Goal: Task Accomplishment & Management: Complete application form

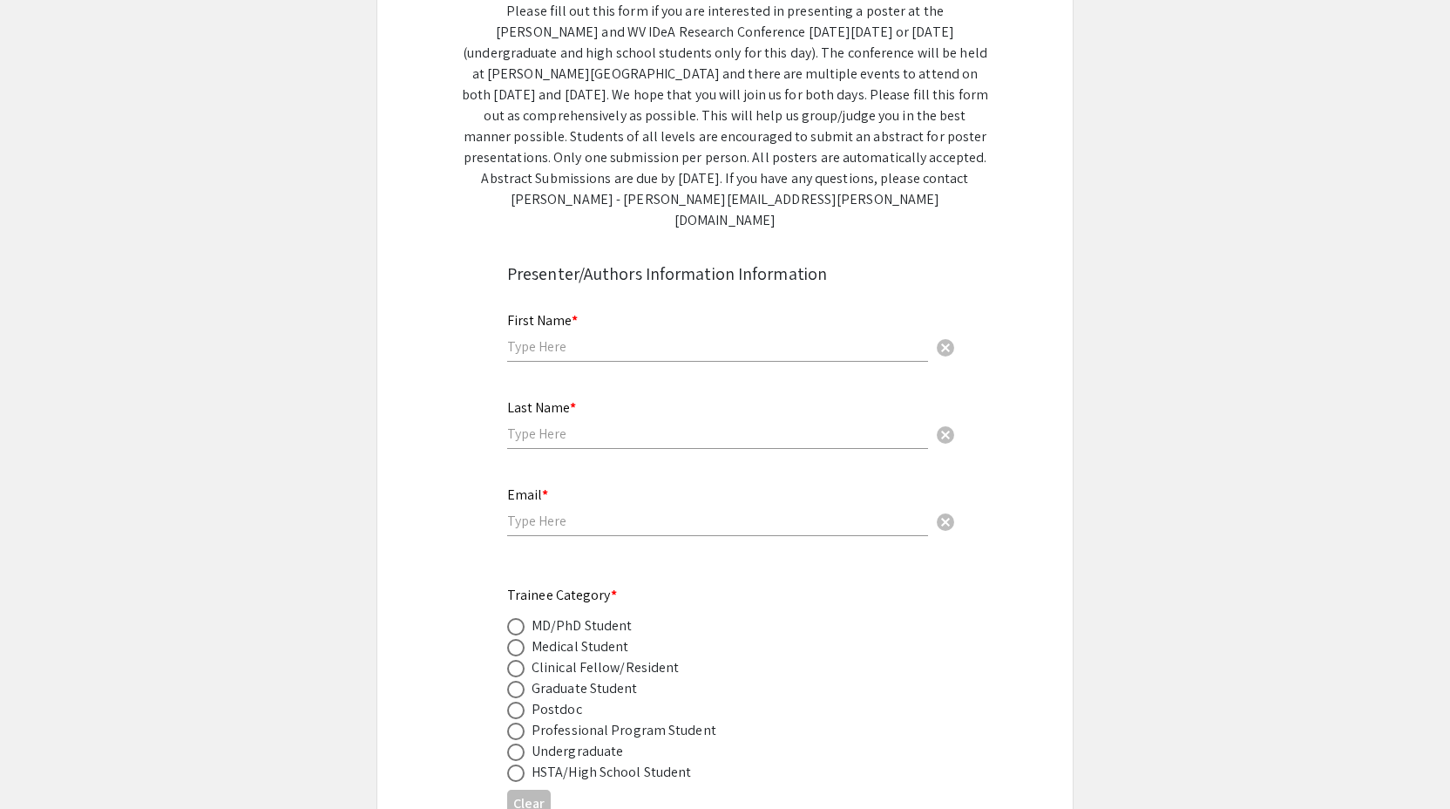
scroll to position [336, 0]
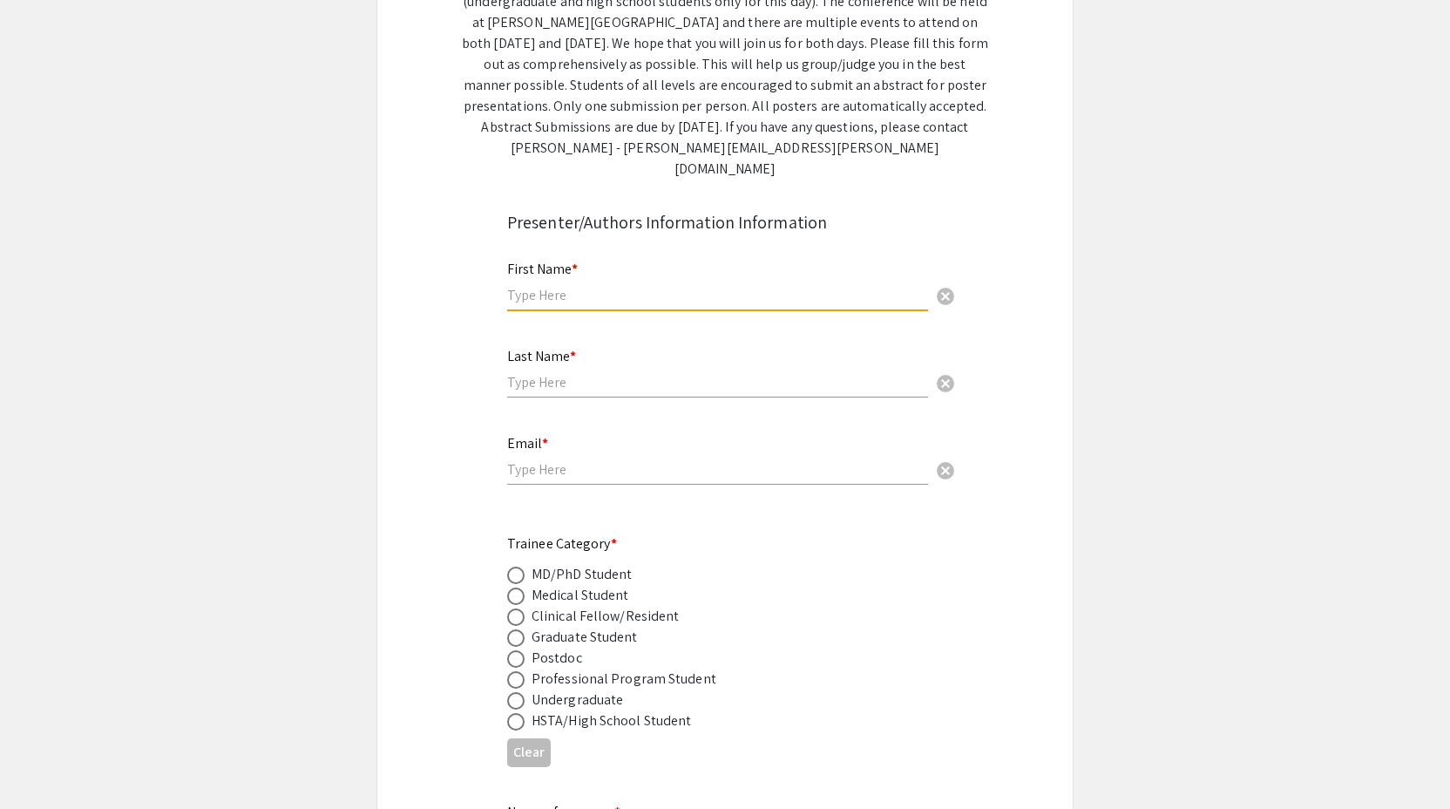
click at [646, 286] on input "text" at bounding box center [717, 295] width 421 height 18
type input "[PERSON_NAME]"
type input "[EMAIL_ADDRESS][DOMAIN_NAME]"
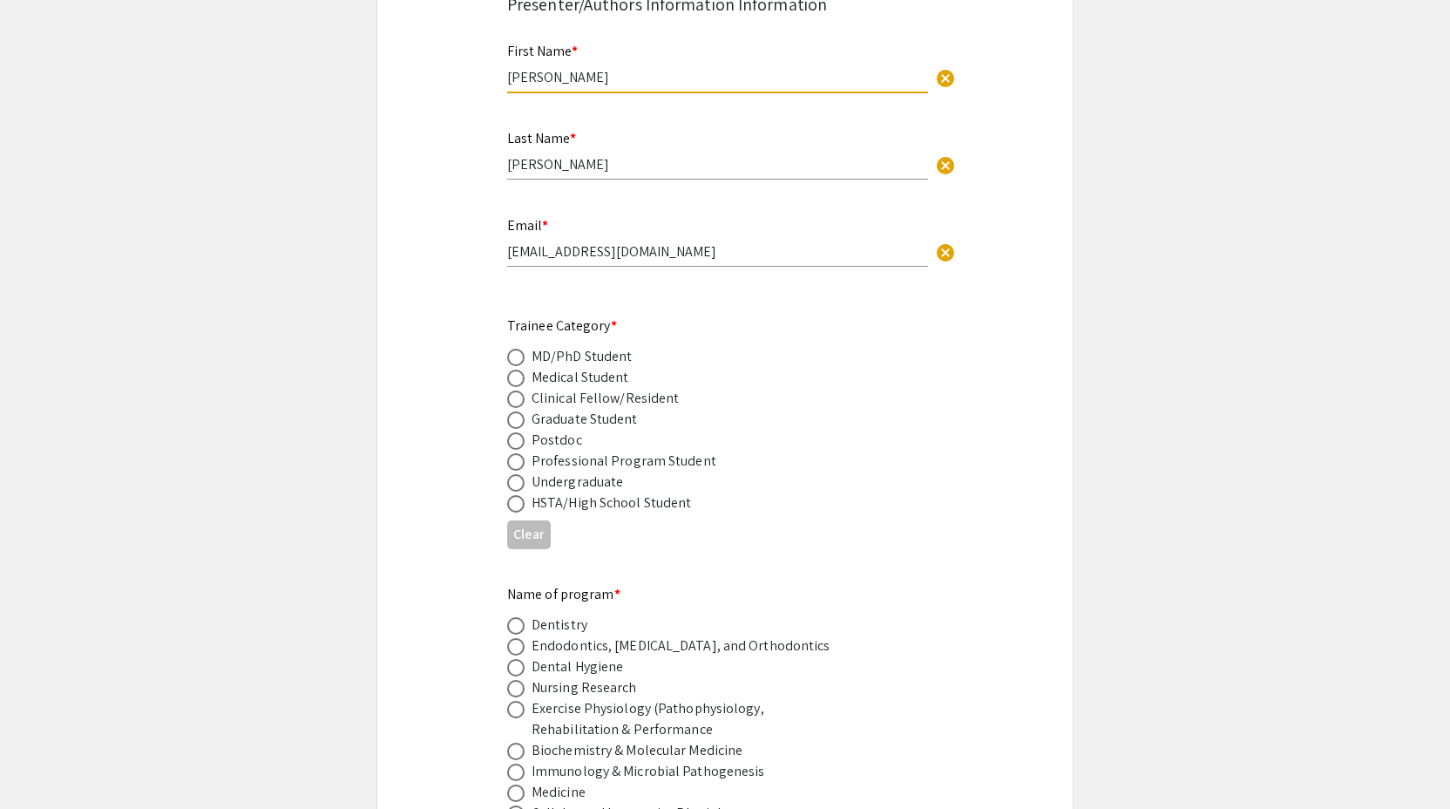
scroll to position [566, 0]
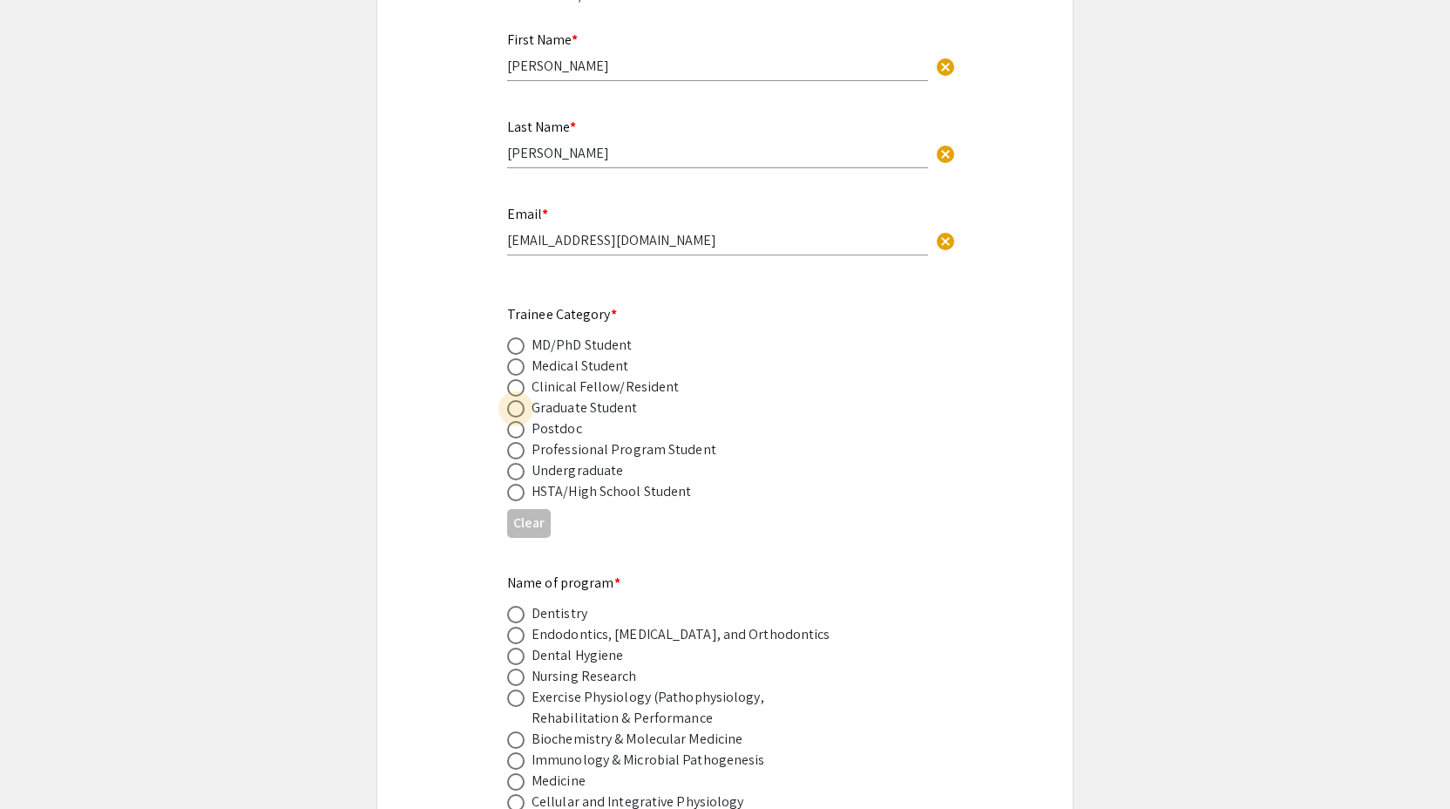
click at [518, 400] on span at bounding box center [515, 408] width 17 height 17
click at [518, 400] on input "radio" at bounding box center [515, 408] width 17 height 17
radio input "true"
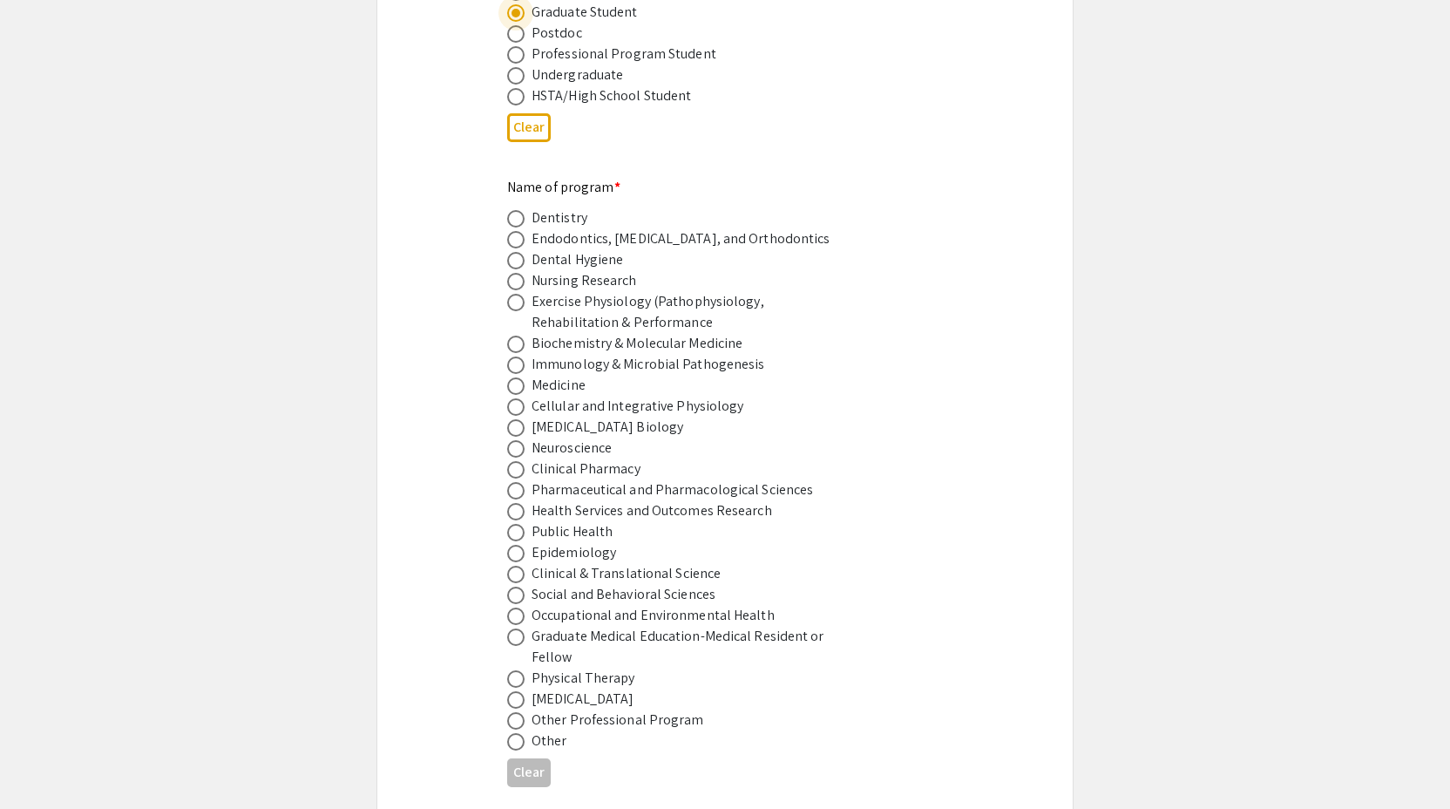
scroll to position [962, 0]
click at [517, 439] on span at bounding box center [515, 447] width 17 height 17
click at [517, 439] on input "radio" at bounding box center [515, 447] width 17 height 17
radio input "true"
click at [520, 732] on span at bounding box center [515, 740] width 17 height 17
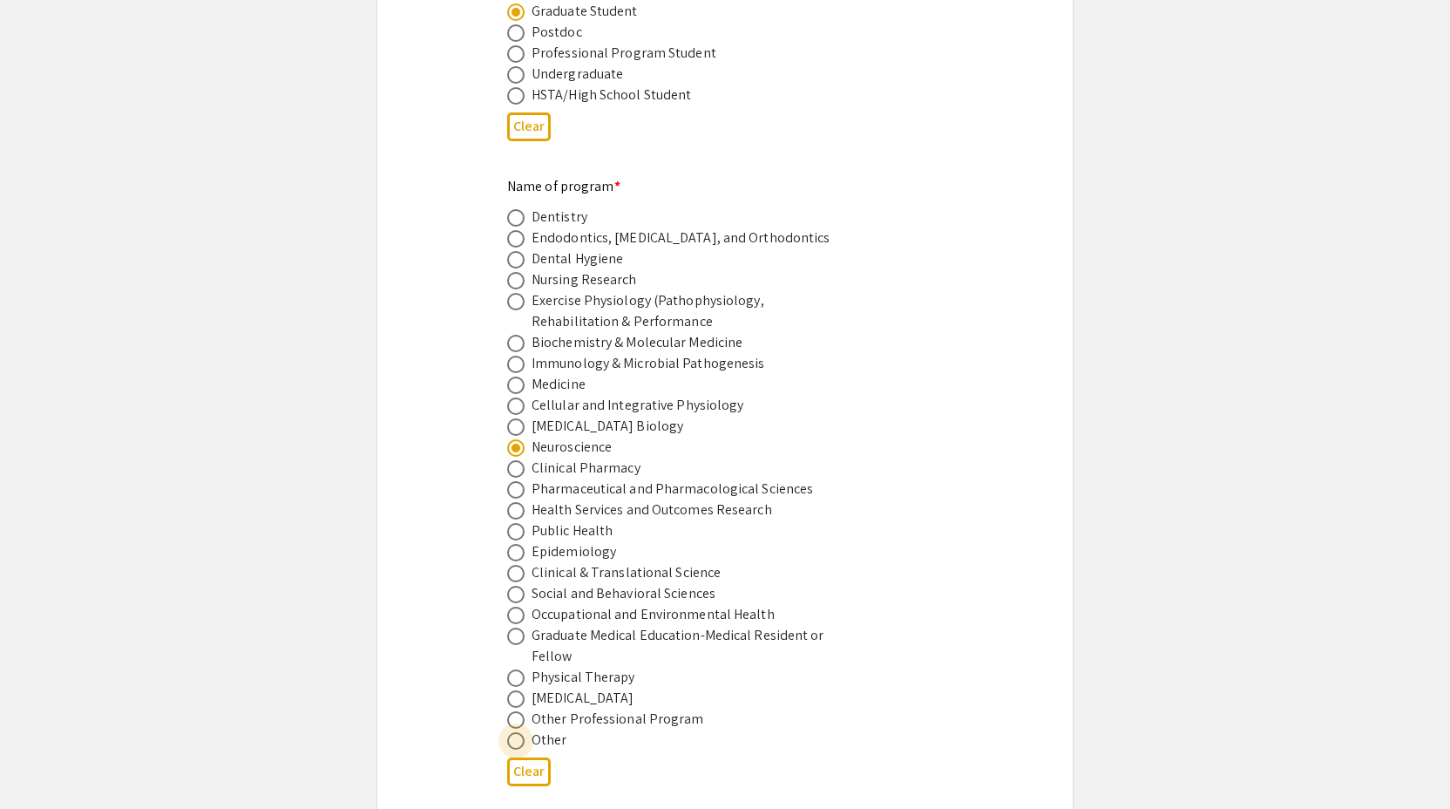
click at [520, 732] on input "radio" at bounding box center [515, 740] width 17 height 17
radio input "true"
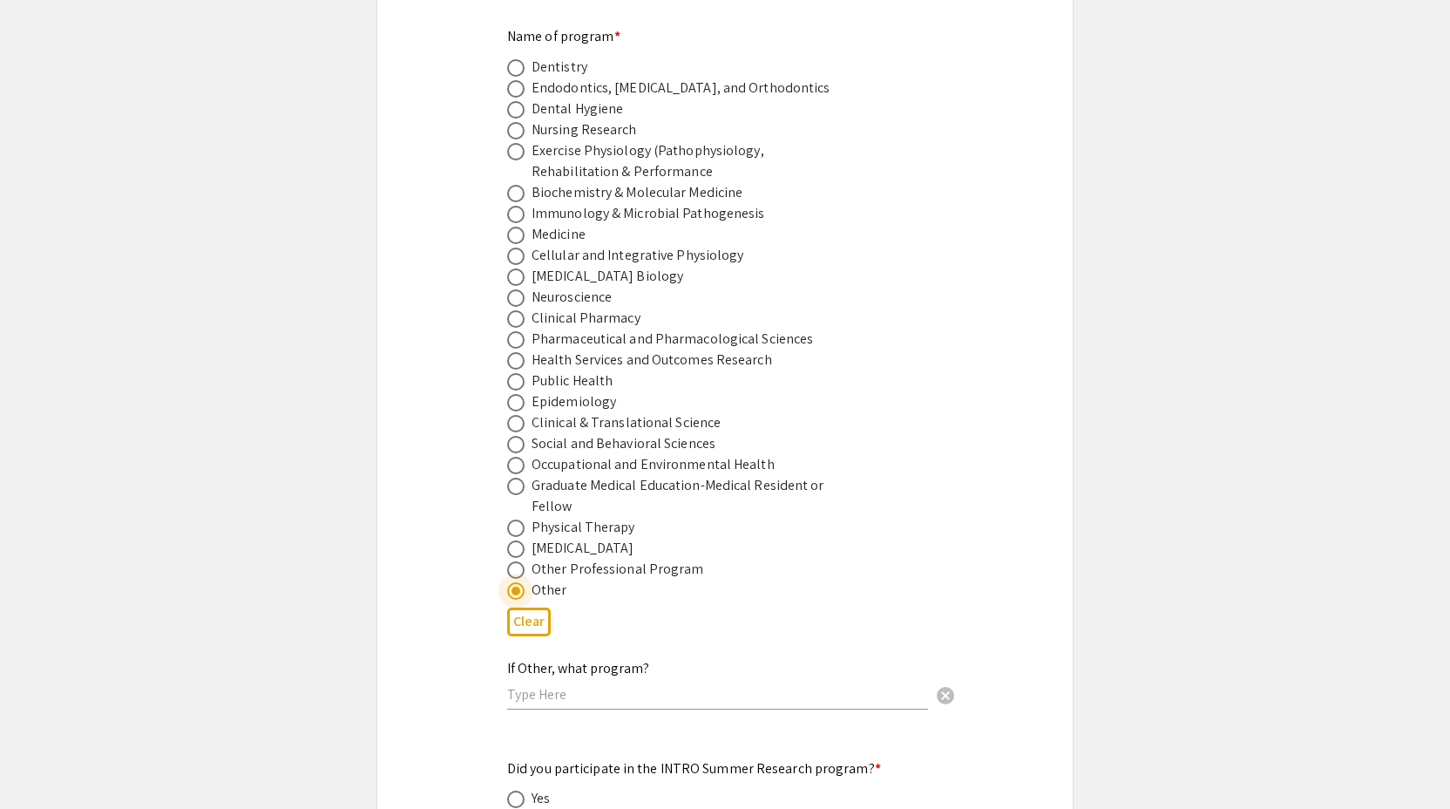
scroll to position [1114, 0]
click at [648, 599] on div "Clear" at bounding box center [725, 620] width 436 height 43
click at [619, 683] on input "text" at bounding box center [717, 692] width 421 height 18
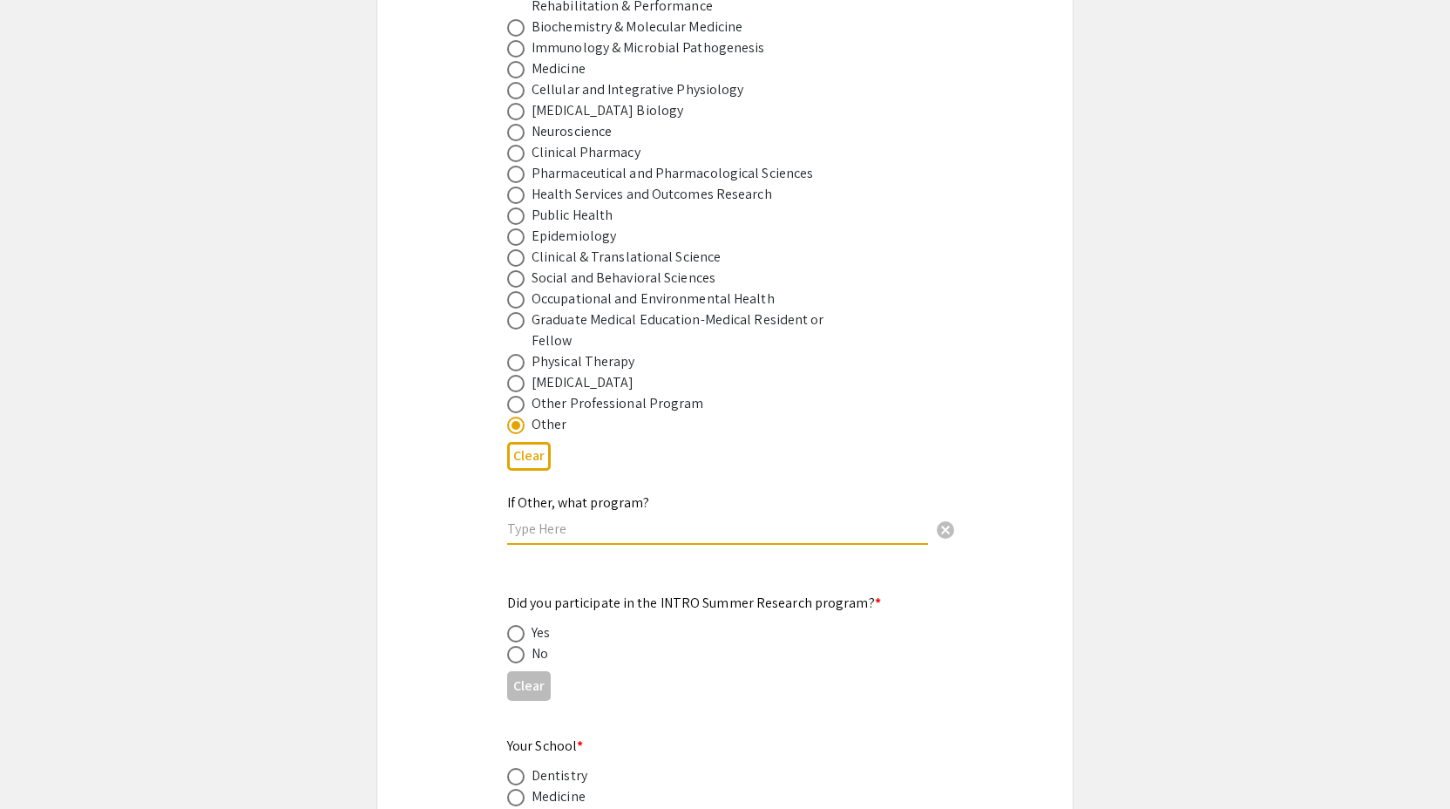
scroll to position [1279, 0]
type input "Biomedical Engineering"
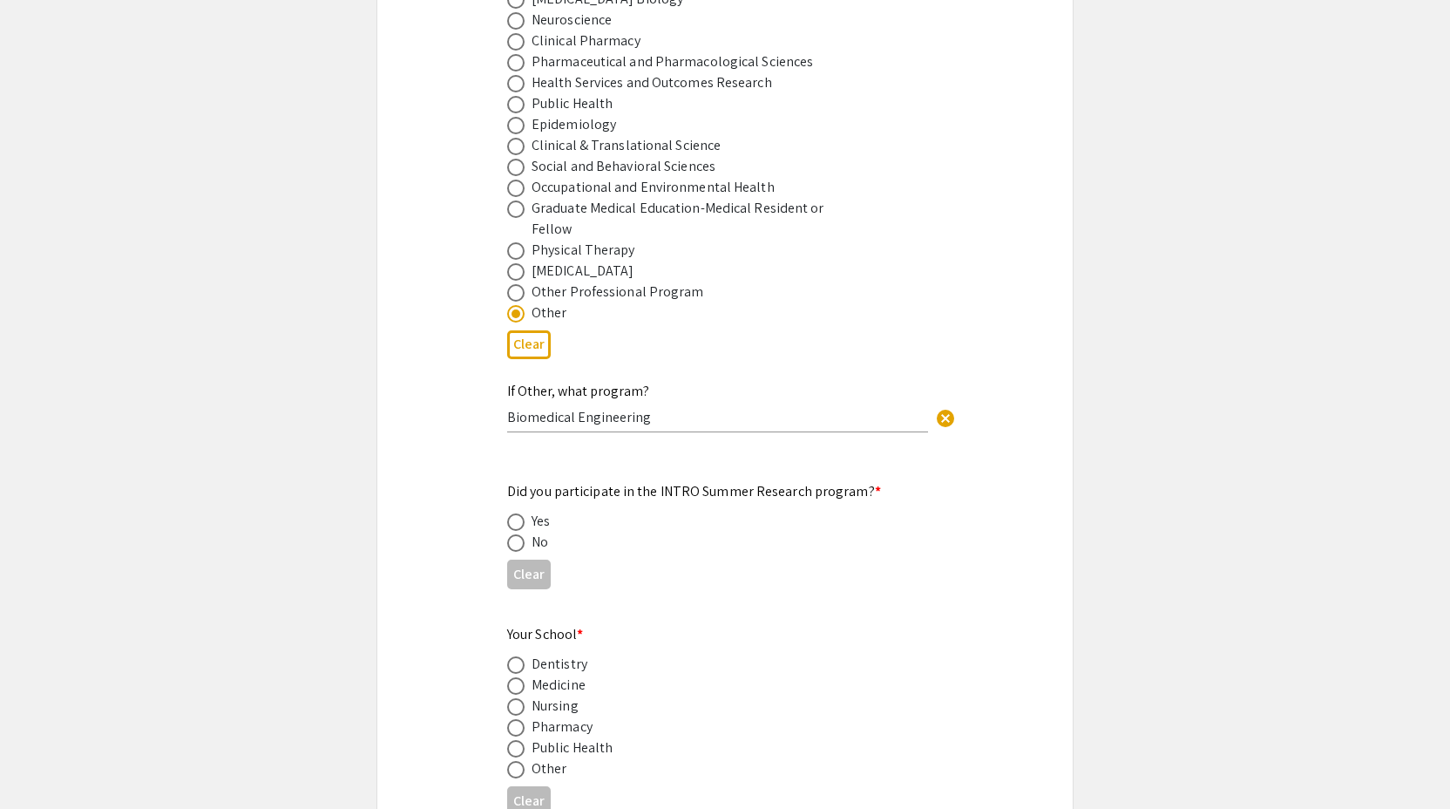
scroll to position [1391, 0]
click at [518, 532] on span at bounding box center [515, 540] width 17 height 17
click at [518, 532] on input "radio" at bounding box center [515, 540] width 17 height 17
radio input "true"
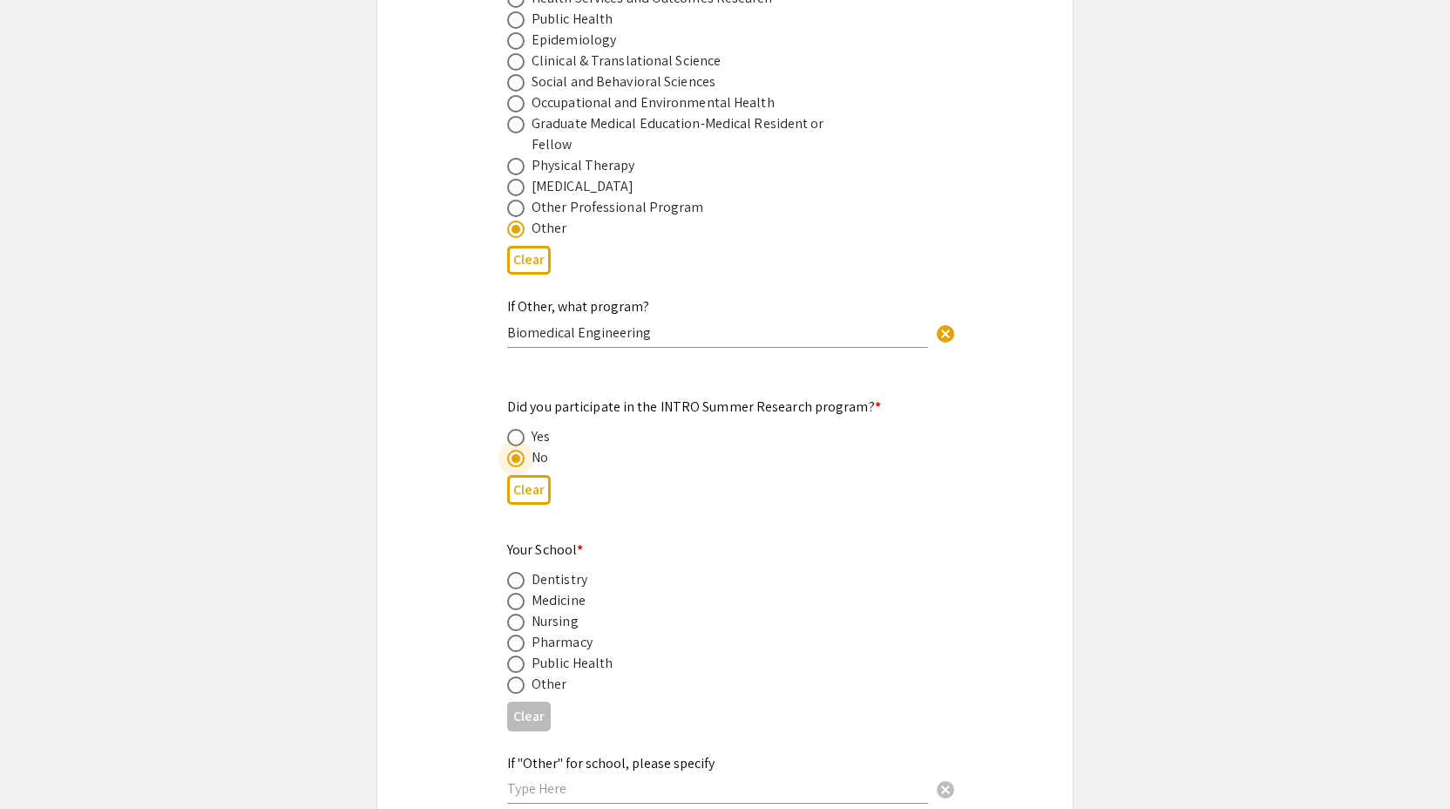
scroll to position [1482, 0]
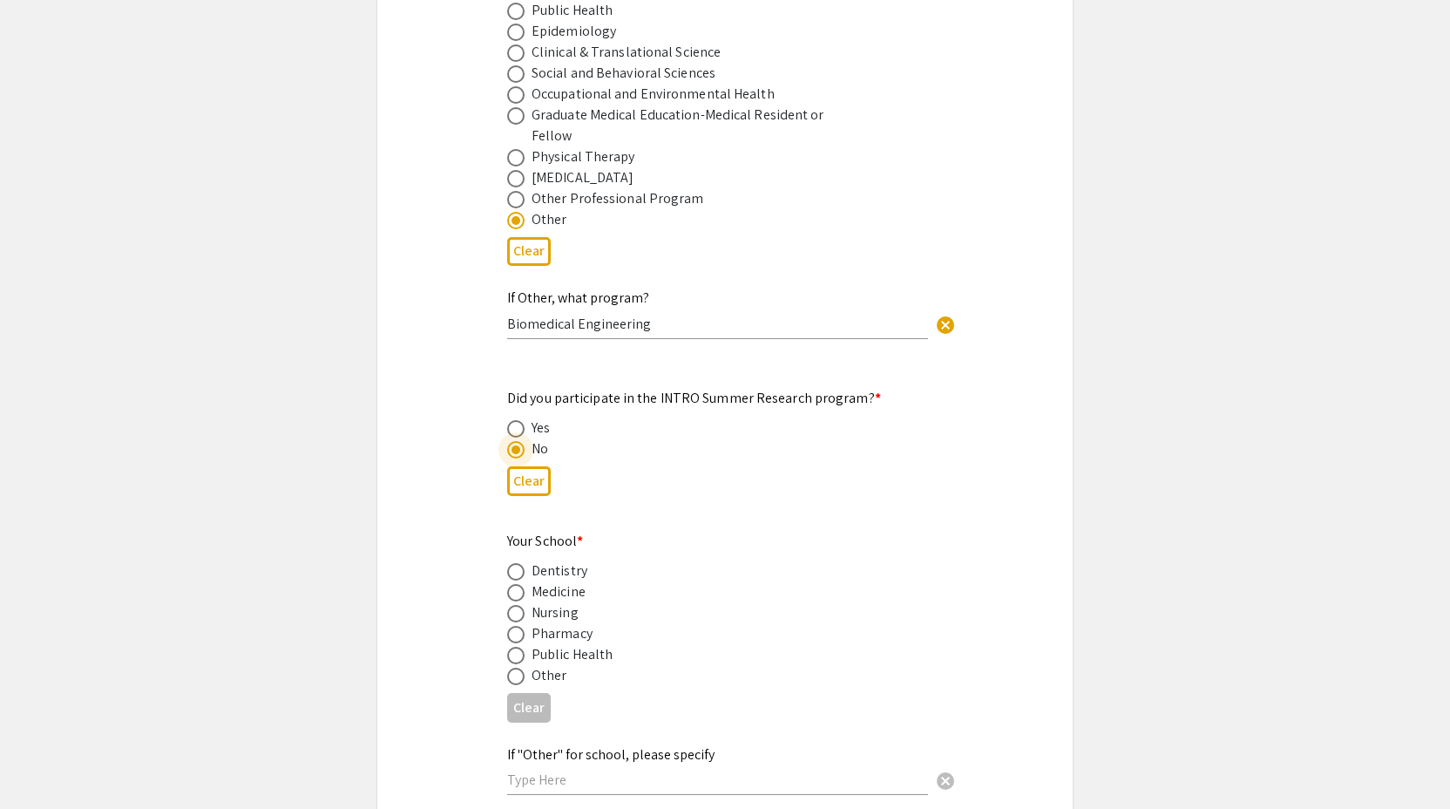
click at [514, 668] on span at bounding box center [515, 676] width 17 height 17
click at [514, 668] on input "radio" at bounding box center [515, 676] width 17 height 17
radio input "true"
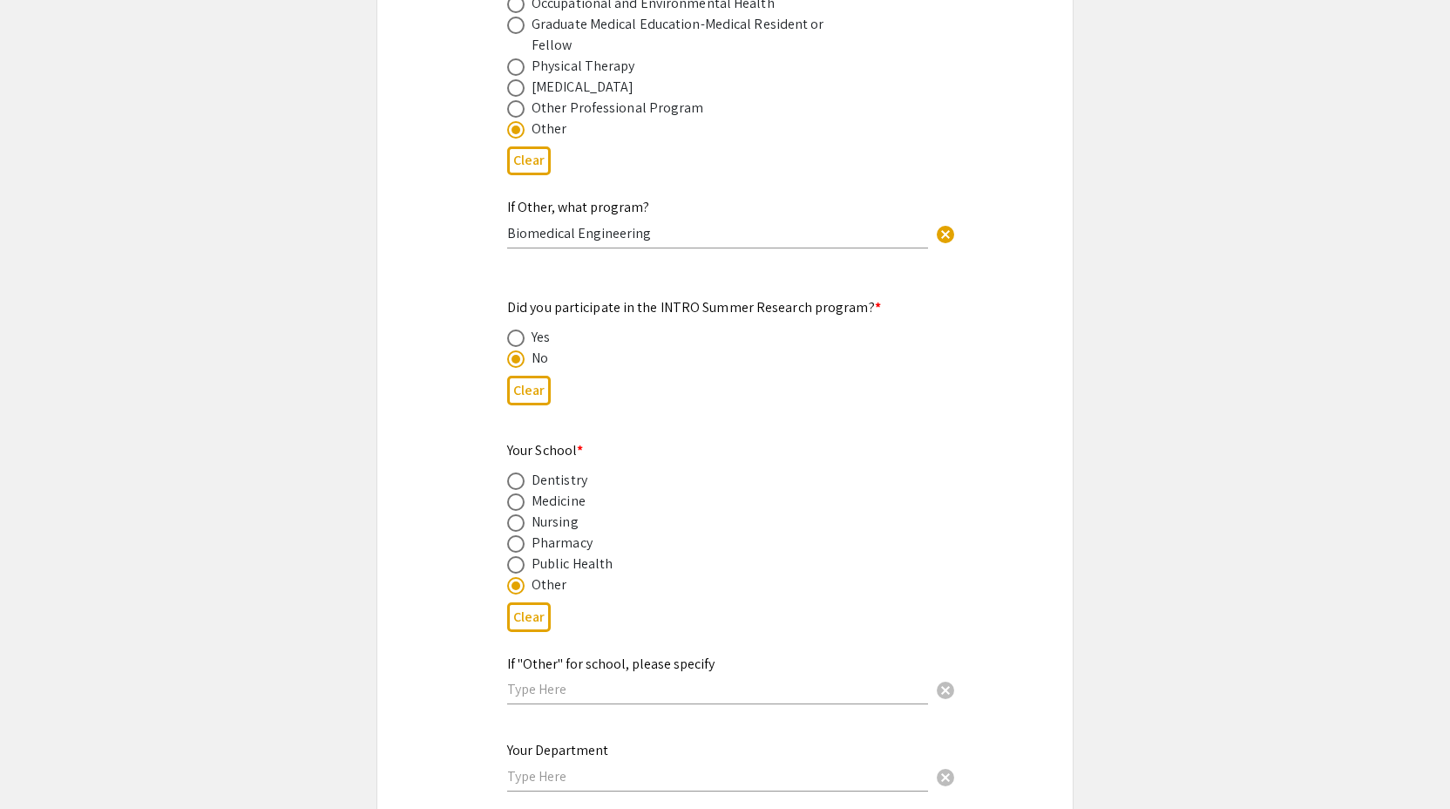
scroll to position [1578, 0]
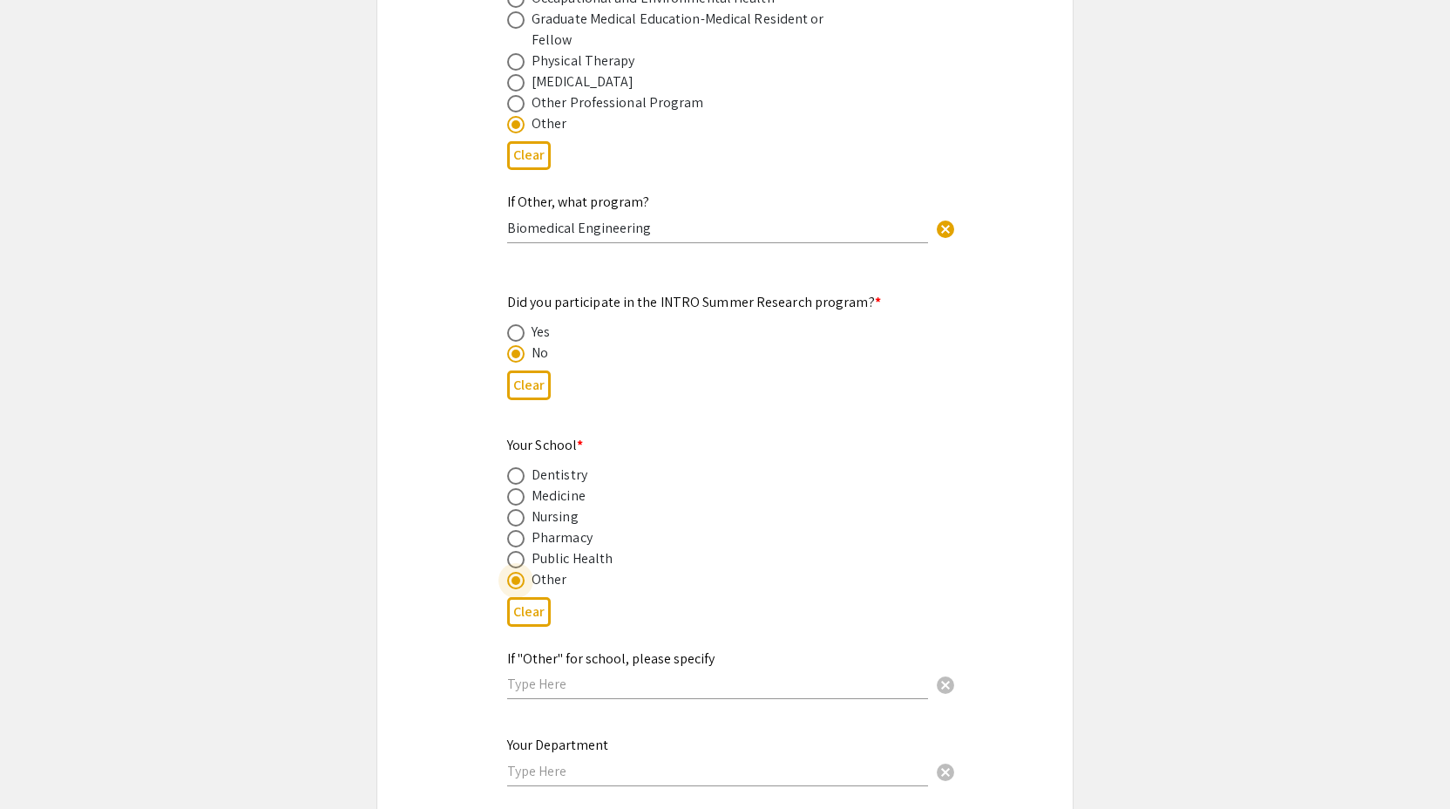
click at [524, 680] on div "If "Other" for school, please specify cancel" at bounding box center [717, 667] width 421 height 66
click at [536, 675] on input "[PERSON_NAME][GEOGRAPHIC_DATA]" at bounding box center [717, 684] width 421 height 18
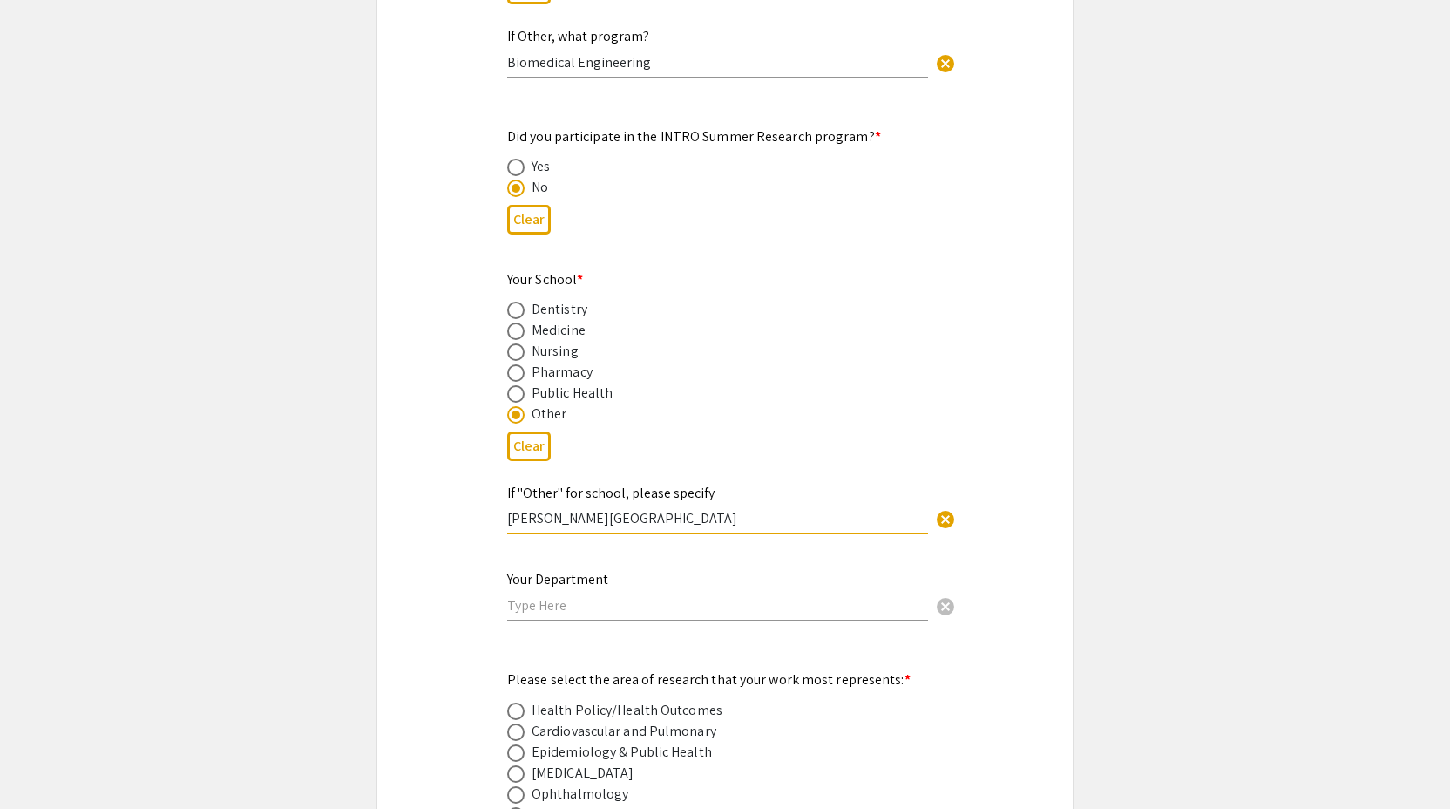
scroll to position [1780, 0]
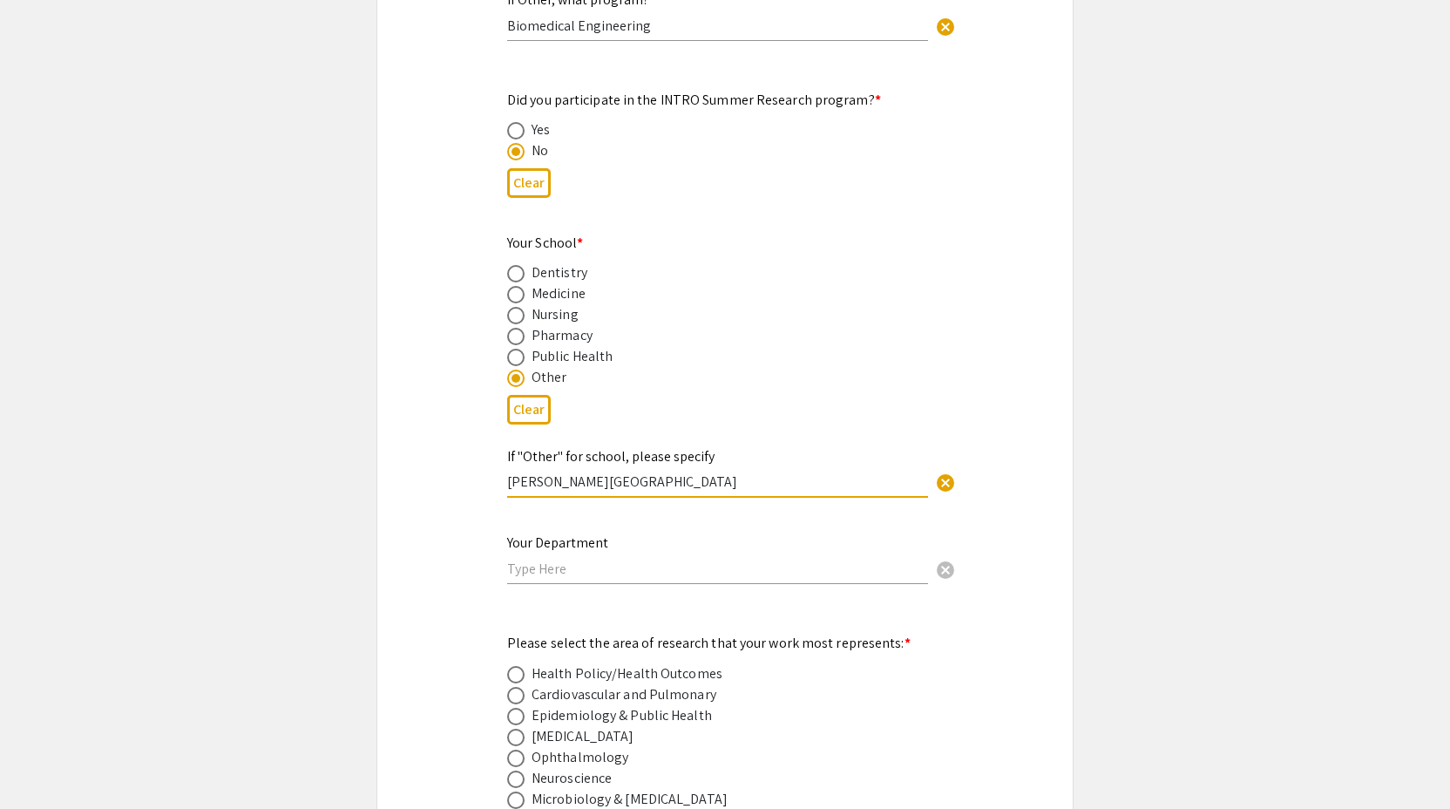
type input "[PERSON_NAME][GEOGRAPHIC_DATA]"
click at [553, 560] on input "text" at bounding box center [717, 569] width 421 height 18
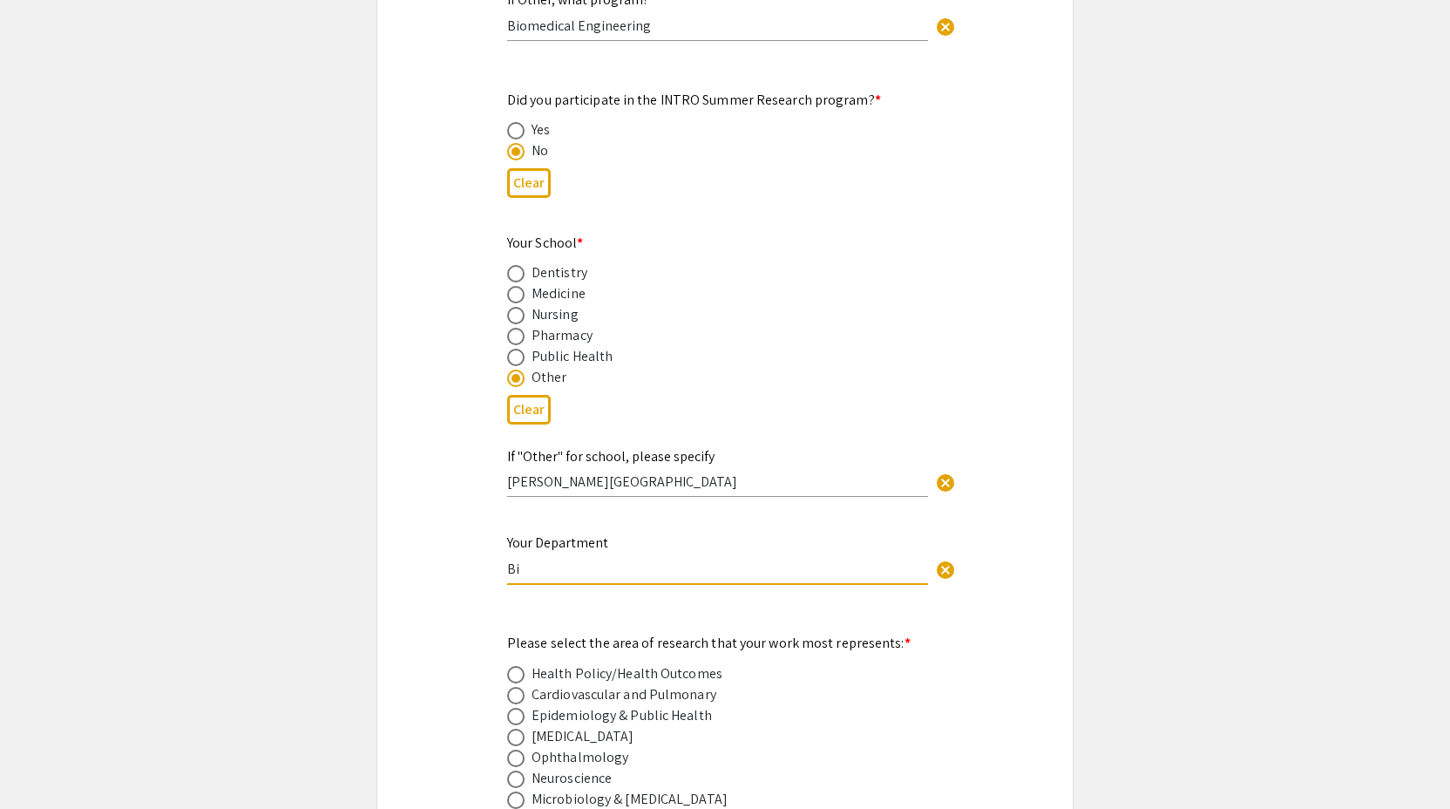
type input "B"
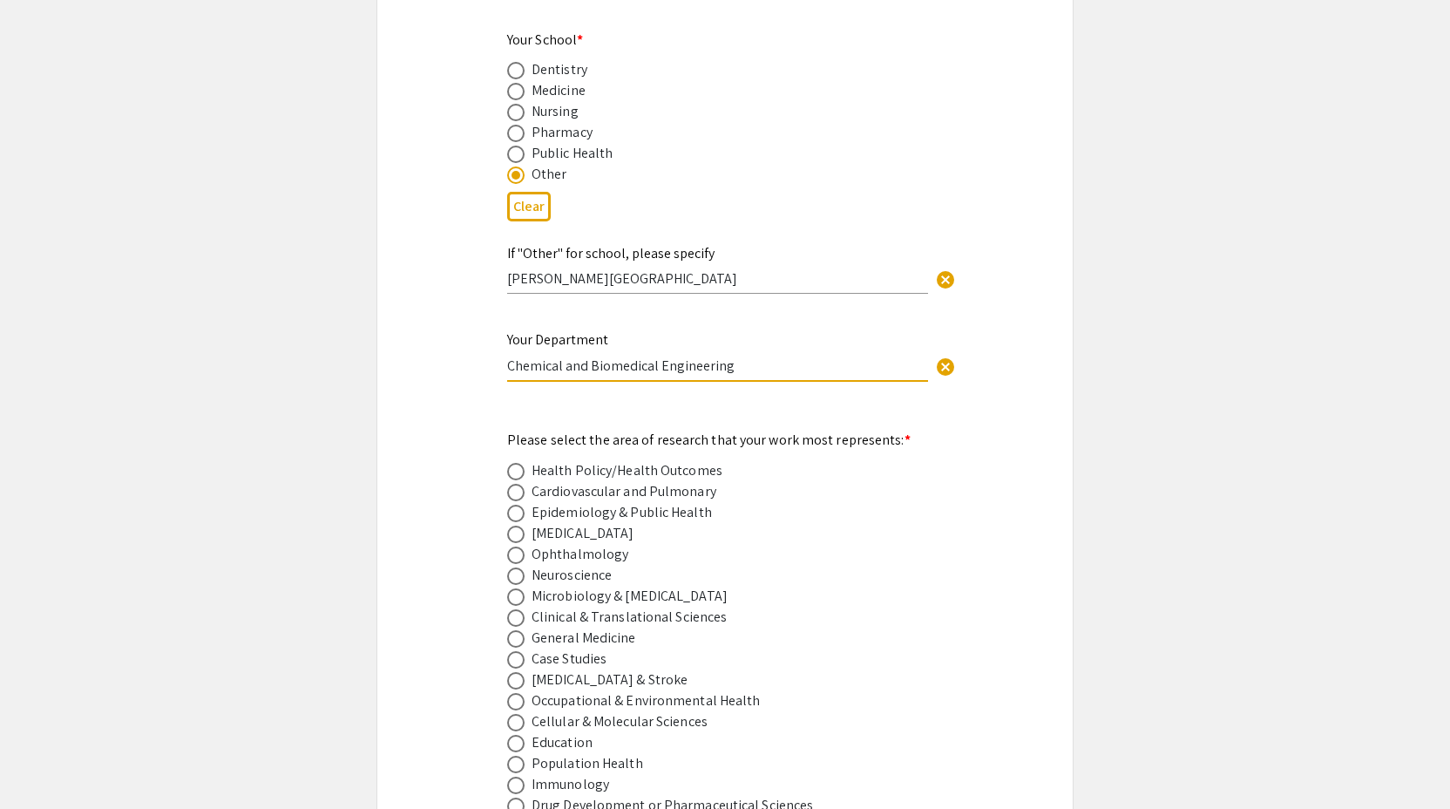
scroll to position [2000, 0]
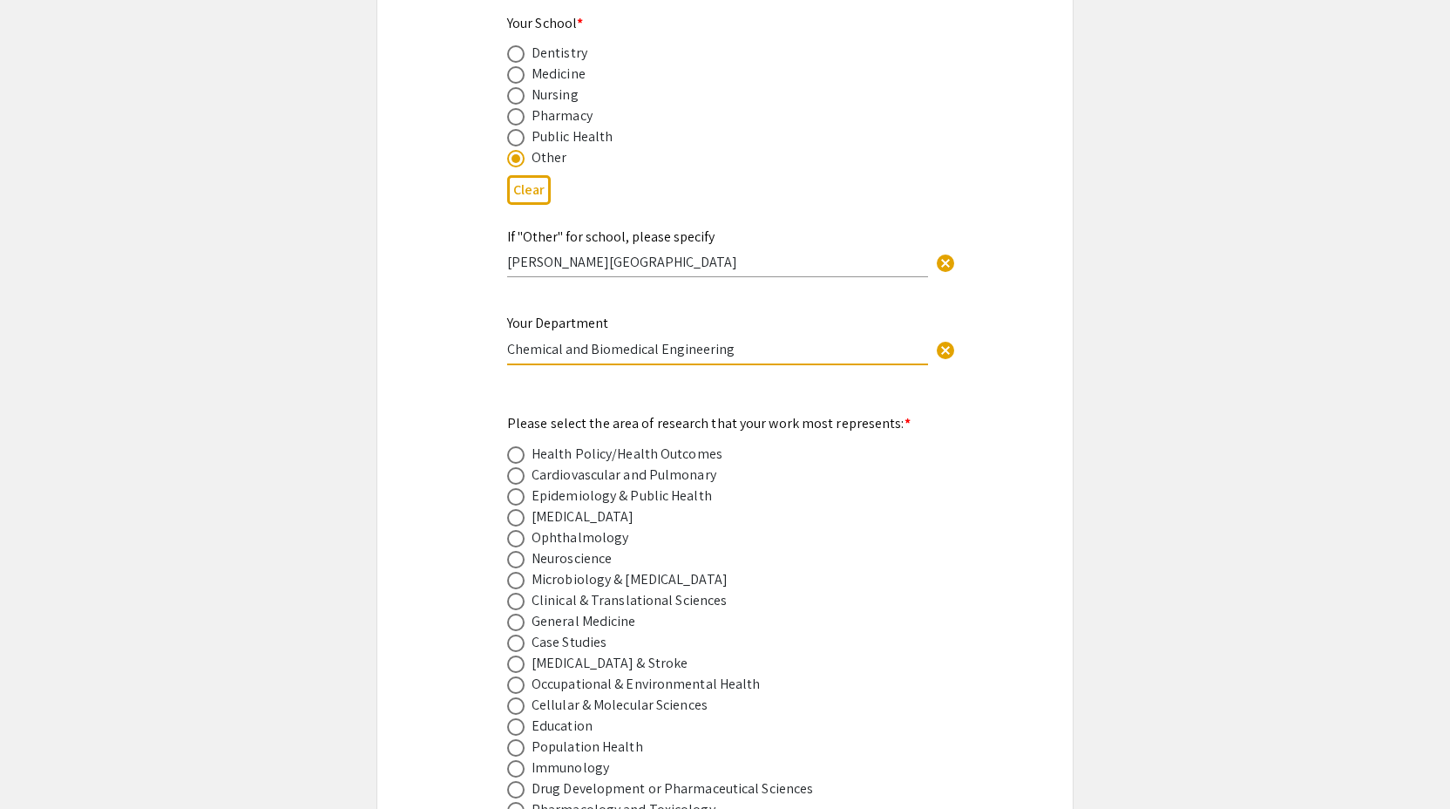
type input "Chemical and Biomedical Engineering"
click at [515, 551] on span at bounding box center [515, 559] width 17 height 17
click at [515, 551] on input "radio" at bounding box center [515, 559] width 17 height 17
radio input "true"
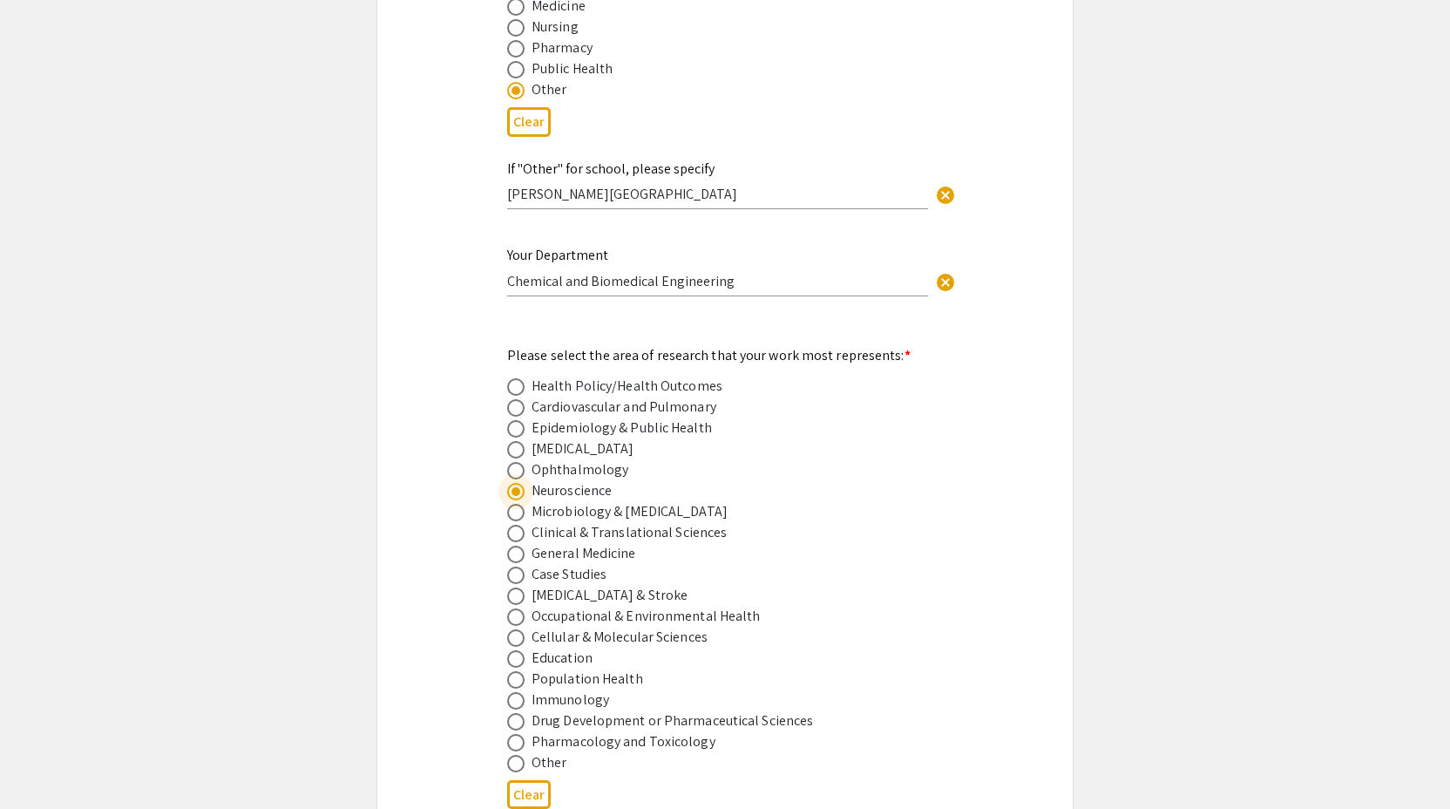
scroll to position [2074, 0]
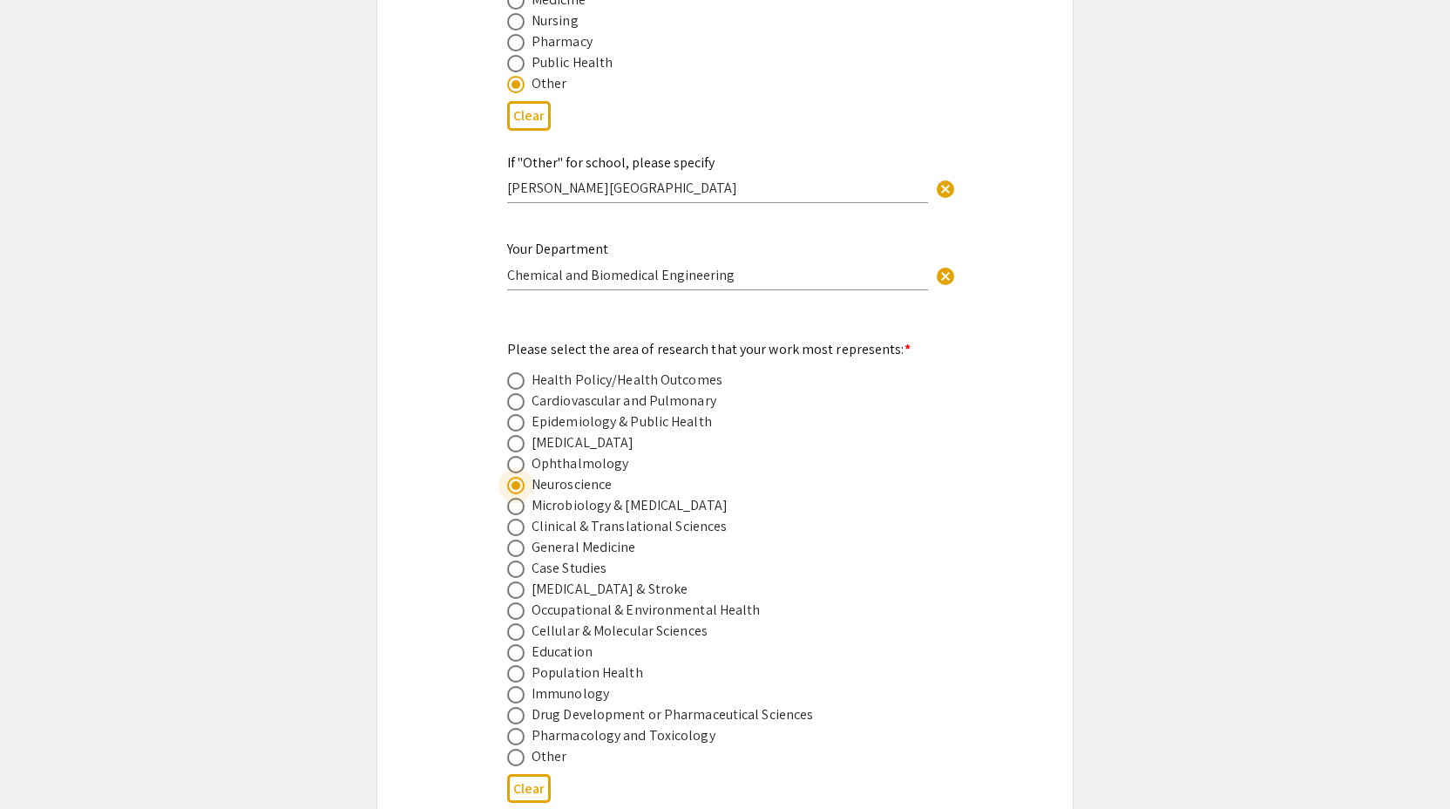
click at [522, 582] on span at bounding box center [515, 589] width 17 height 17
click at [522, 582] on input "radio" at bounding box center [515, 589] width 17 height 17
radio input "true"
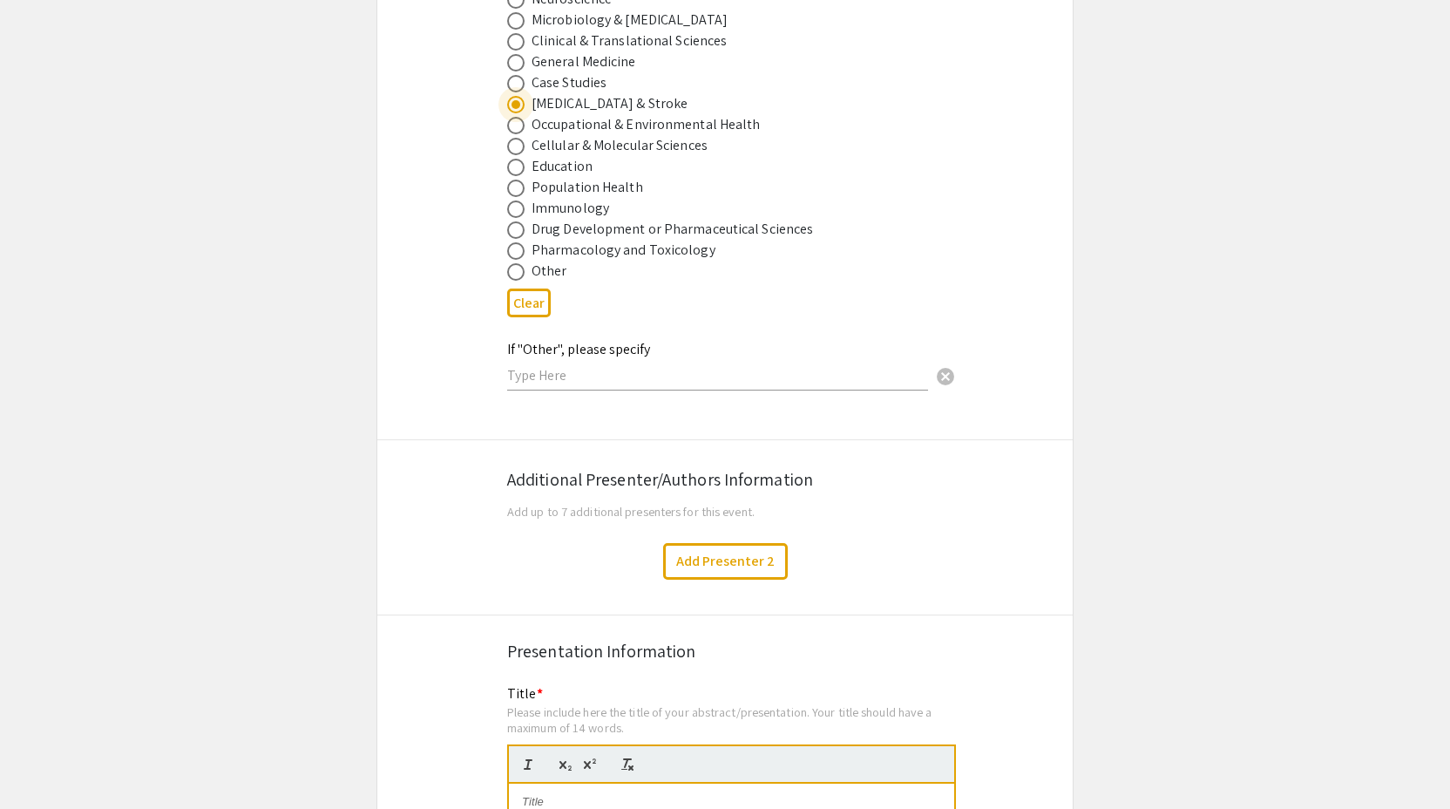
scroll to position [2577, 0]
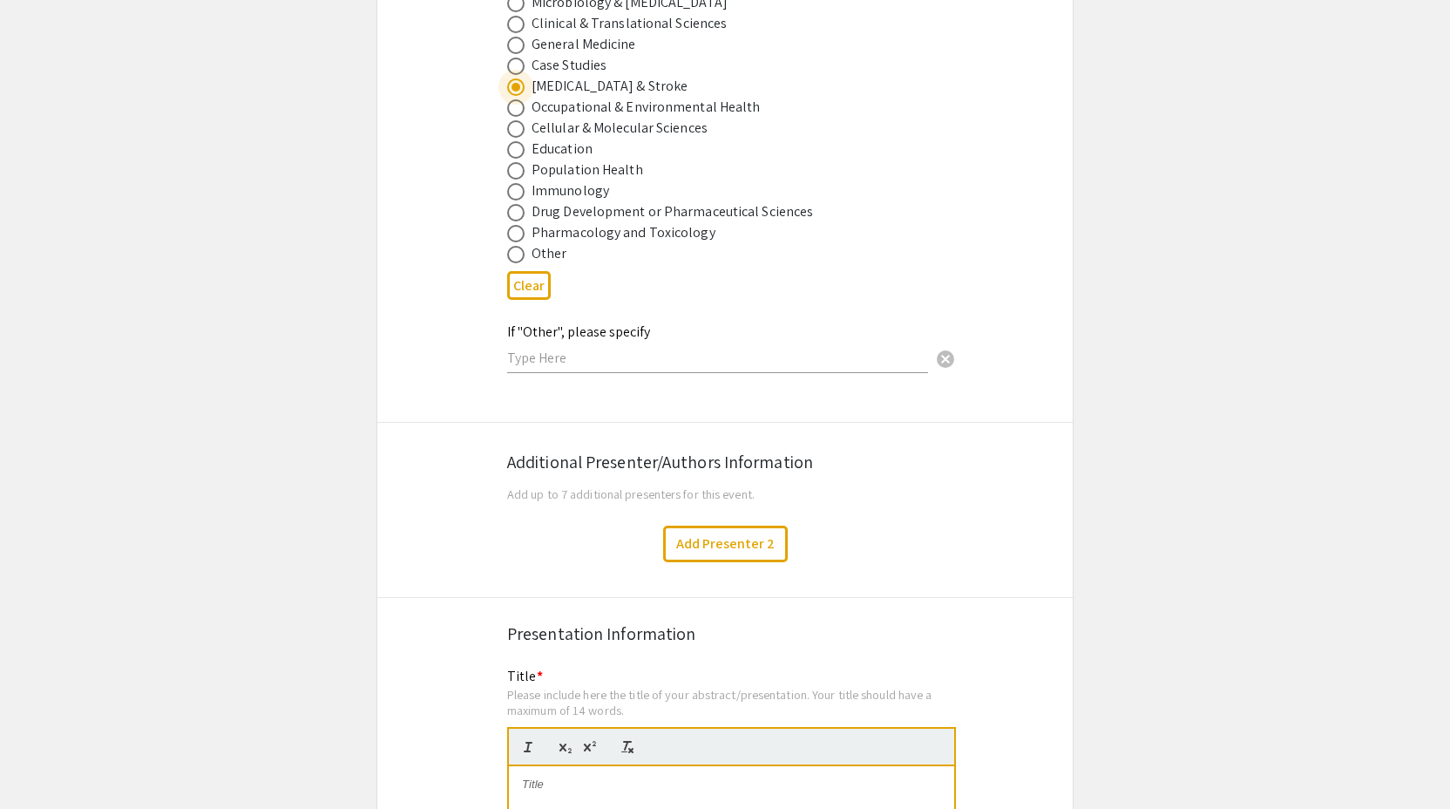
click at [437, 541] on div "Add Presenter 2" at bounding box center [725, 544] width 722 height 37
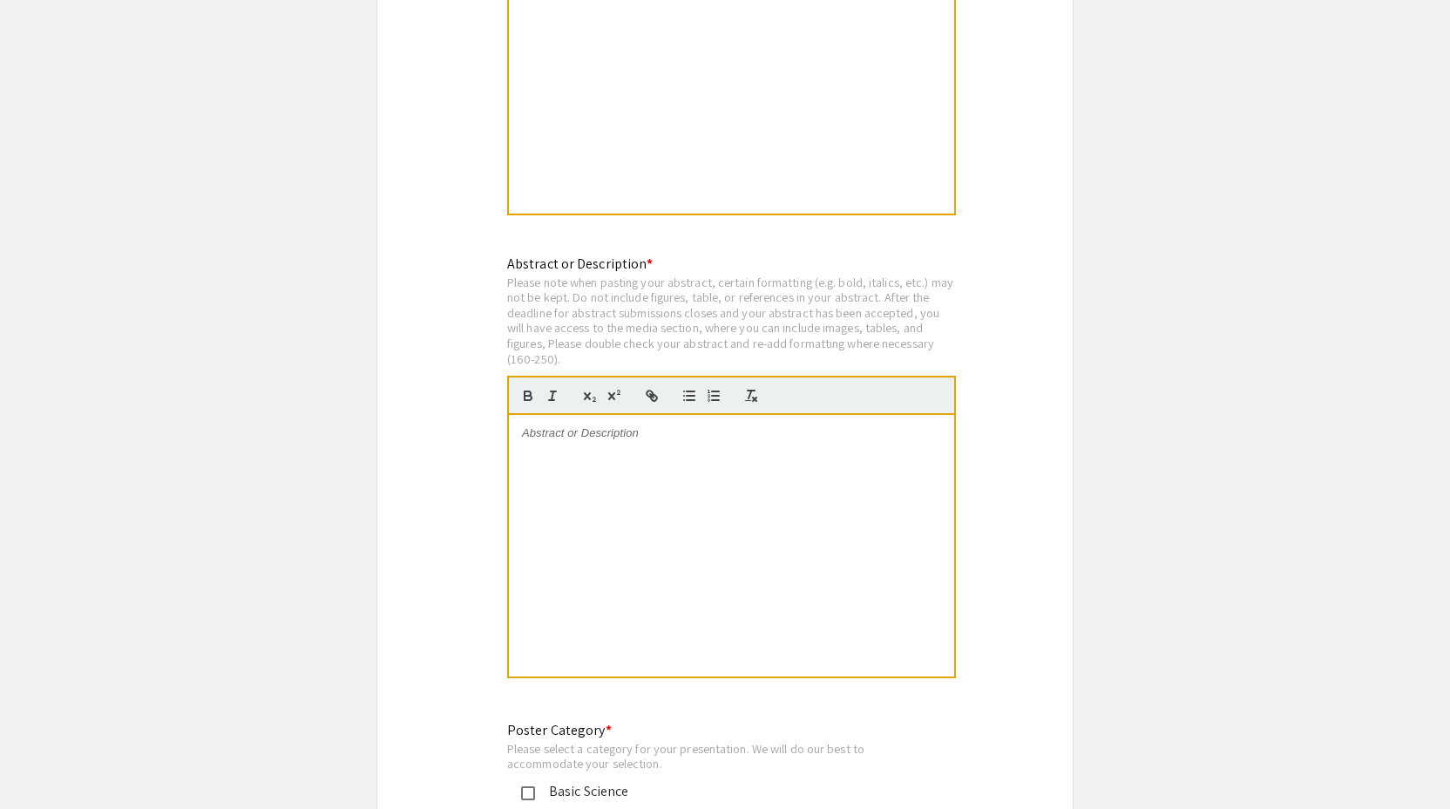
scroll to position [3405, 0]
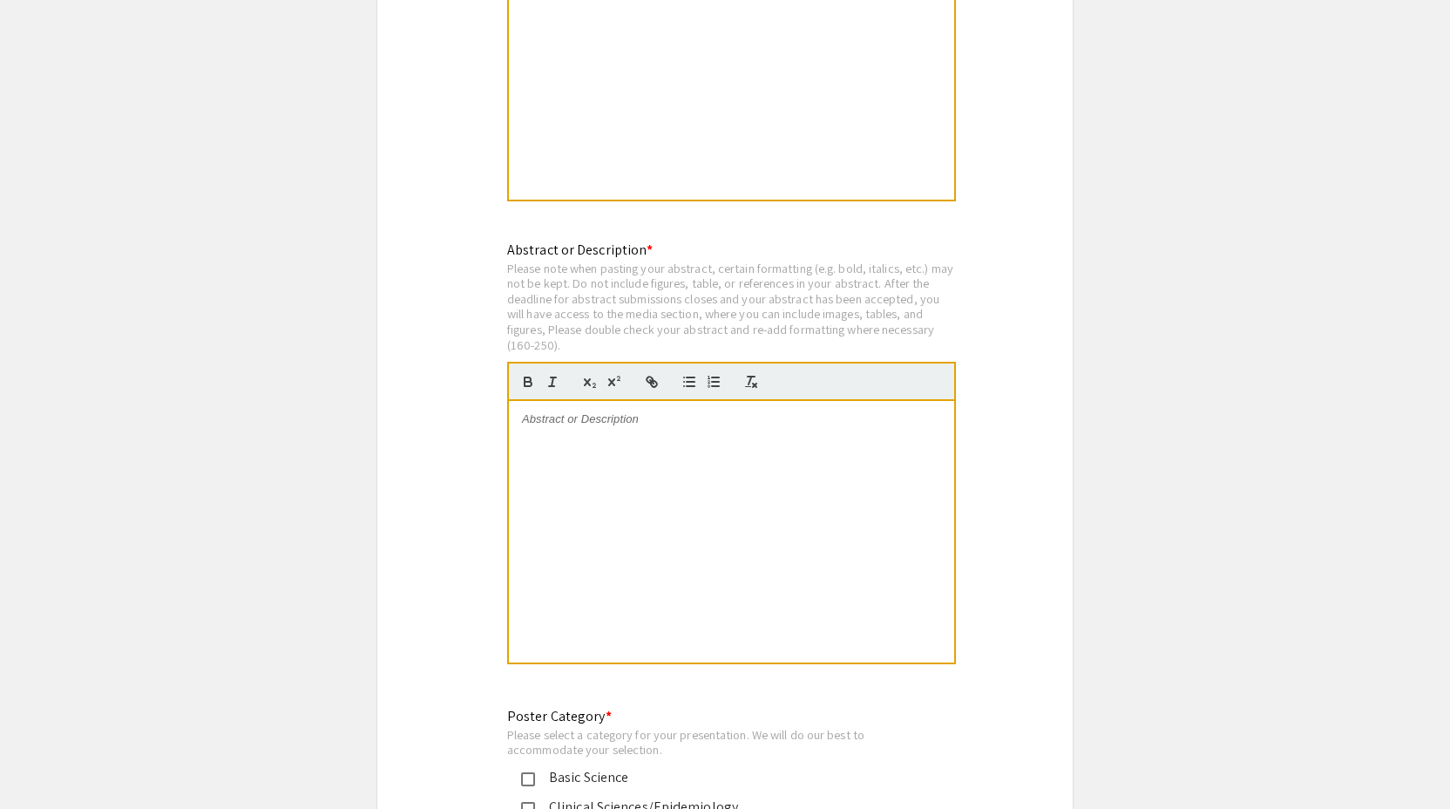
click at [618, 452] on div at bounding box center [731, 531] width 445 height 261
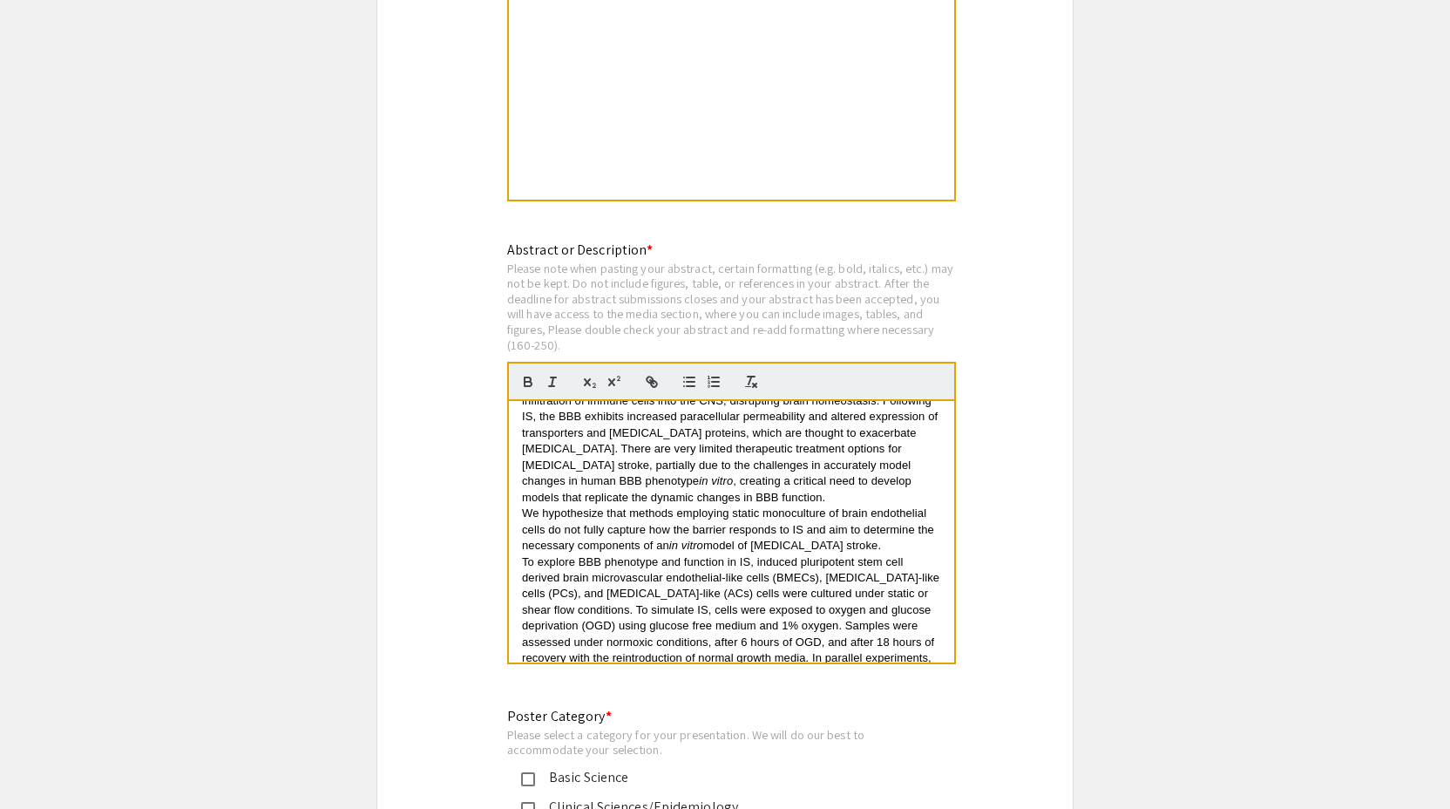
scroll to position [0, 0]
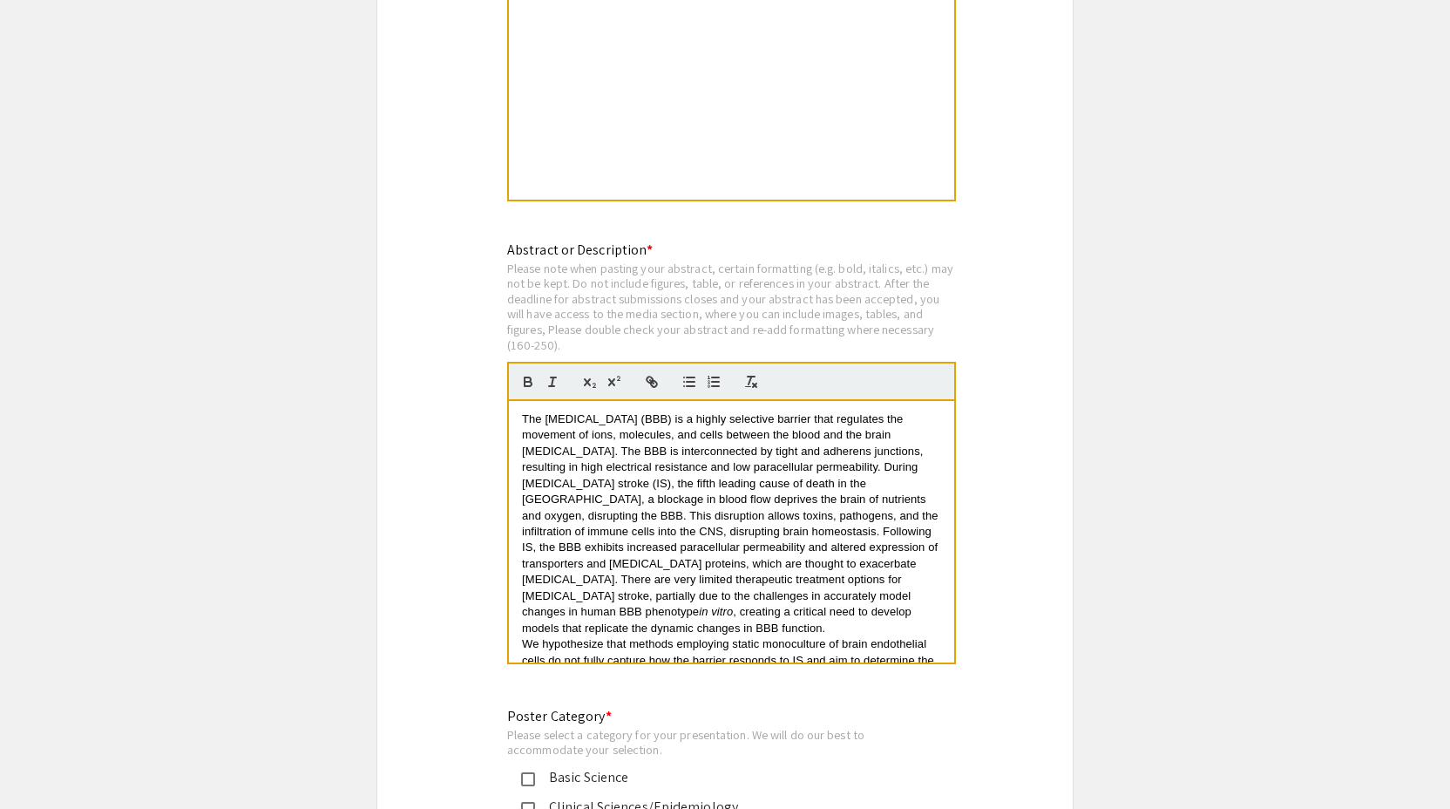
click at [630, 617] on p "The [MEDICAL_DATA] (BBB) is a highly selective barrier that regulates the movem…" at bounding box center [731, 523] width 419 height 225
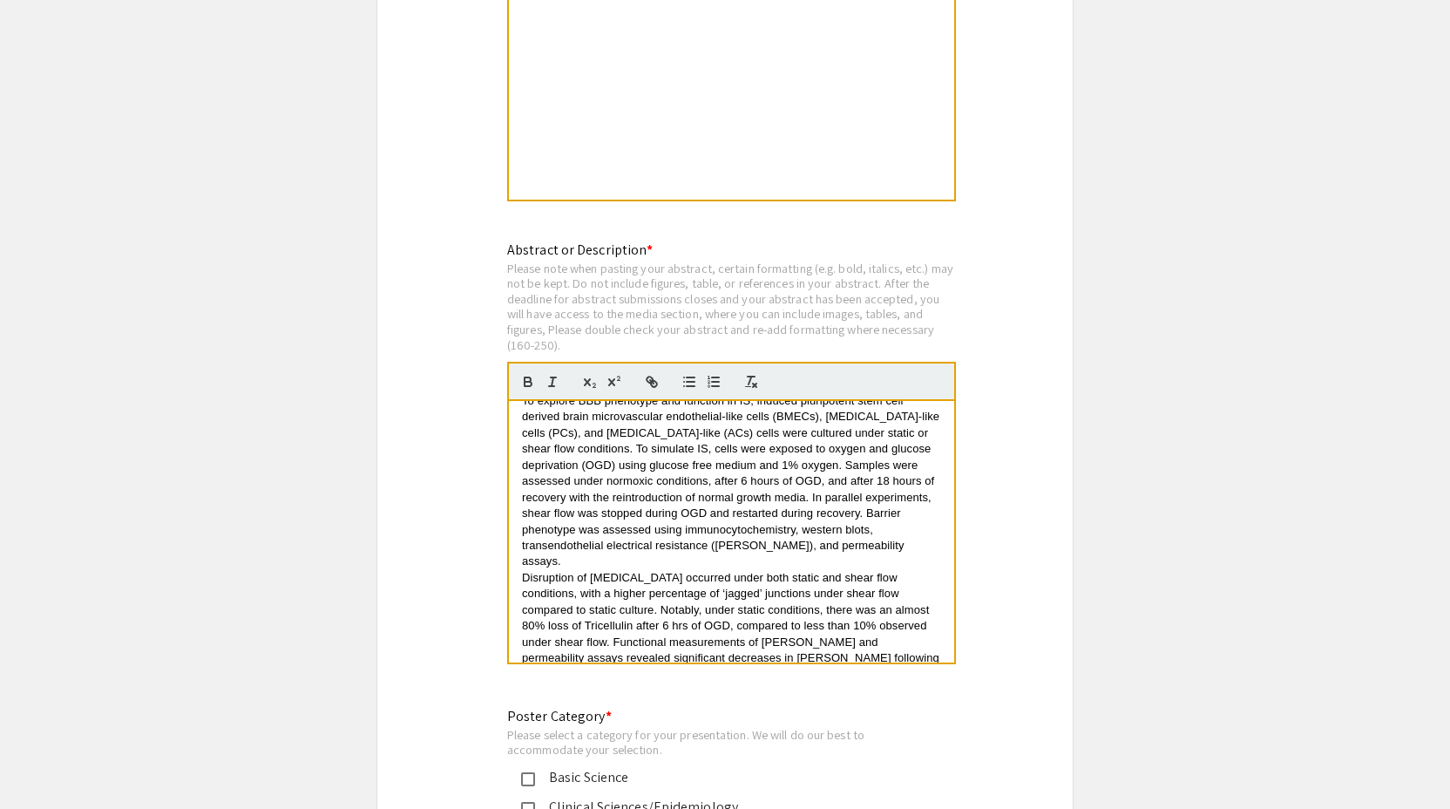
scroll to position [451, 0]
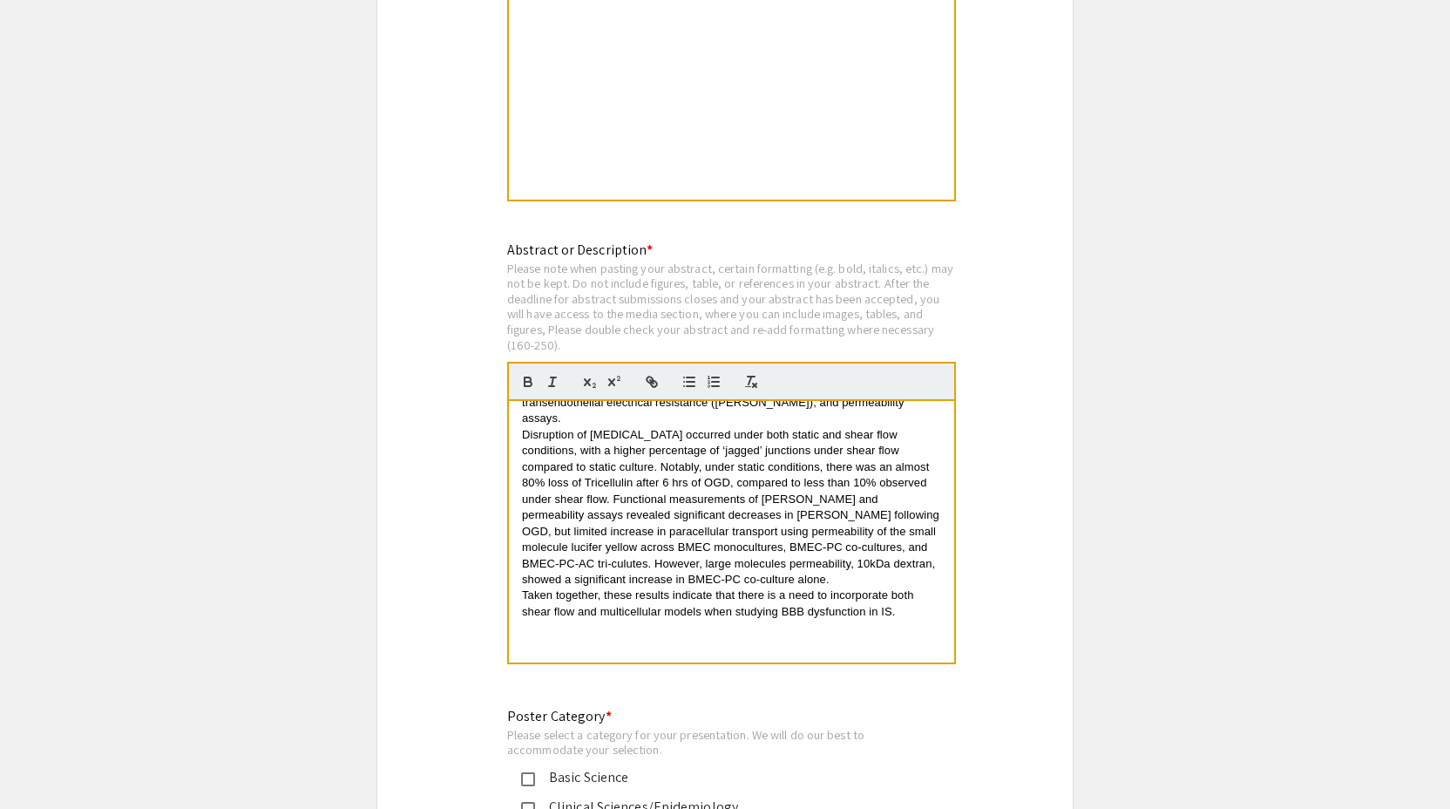
click at [655, 413] on p "To explore BBB phenotype and function in IS, induced pluripotent stem cell deri…" at bounding box center [731, 338] width 419 height 177
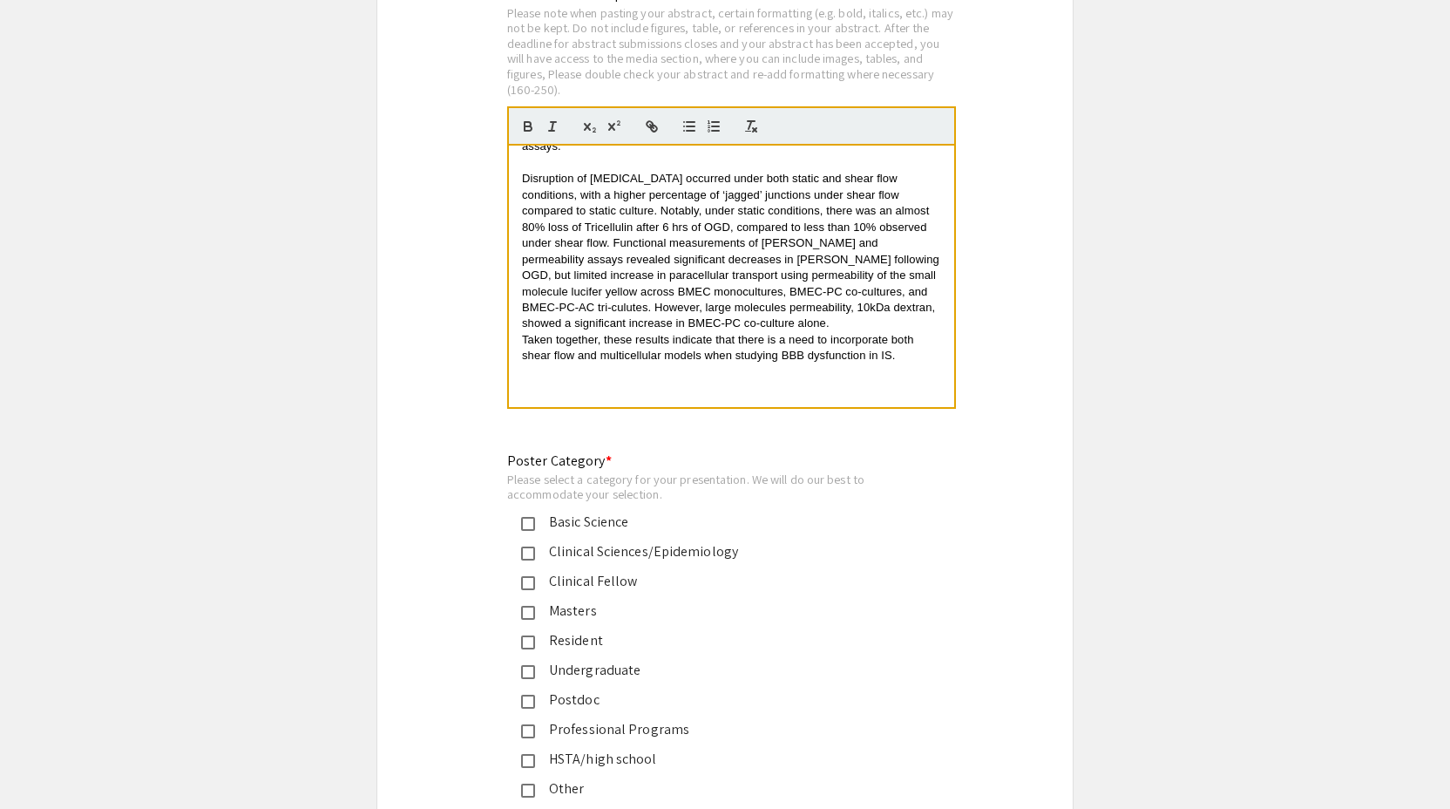
scroll to position [3747, 0]
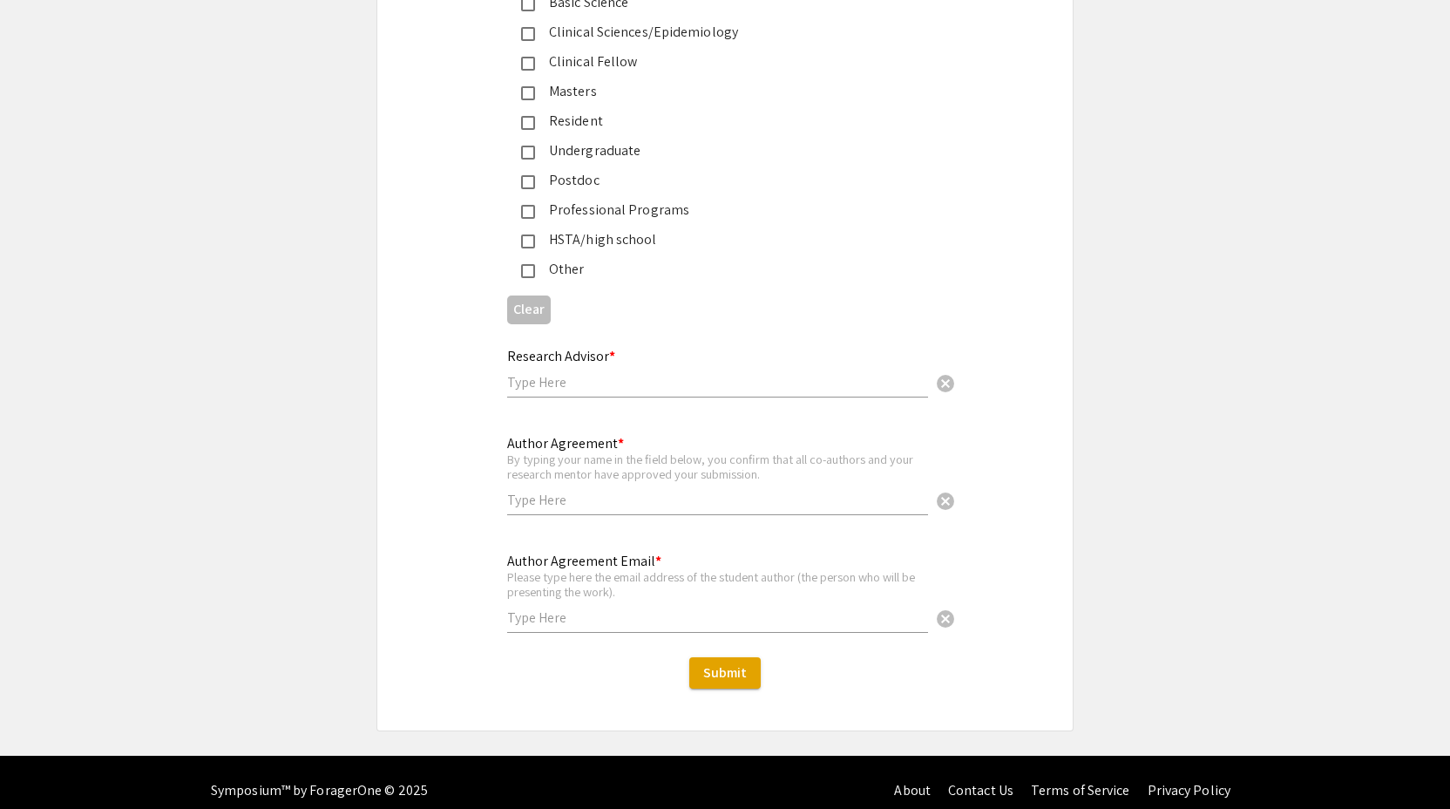
scroll to position [4187, 0]
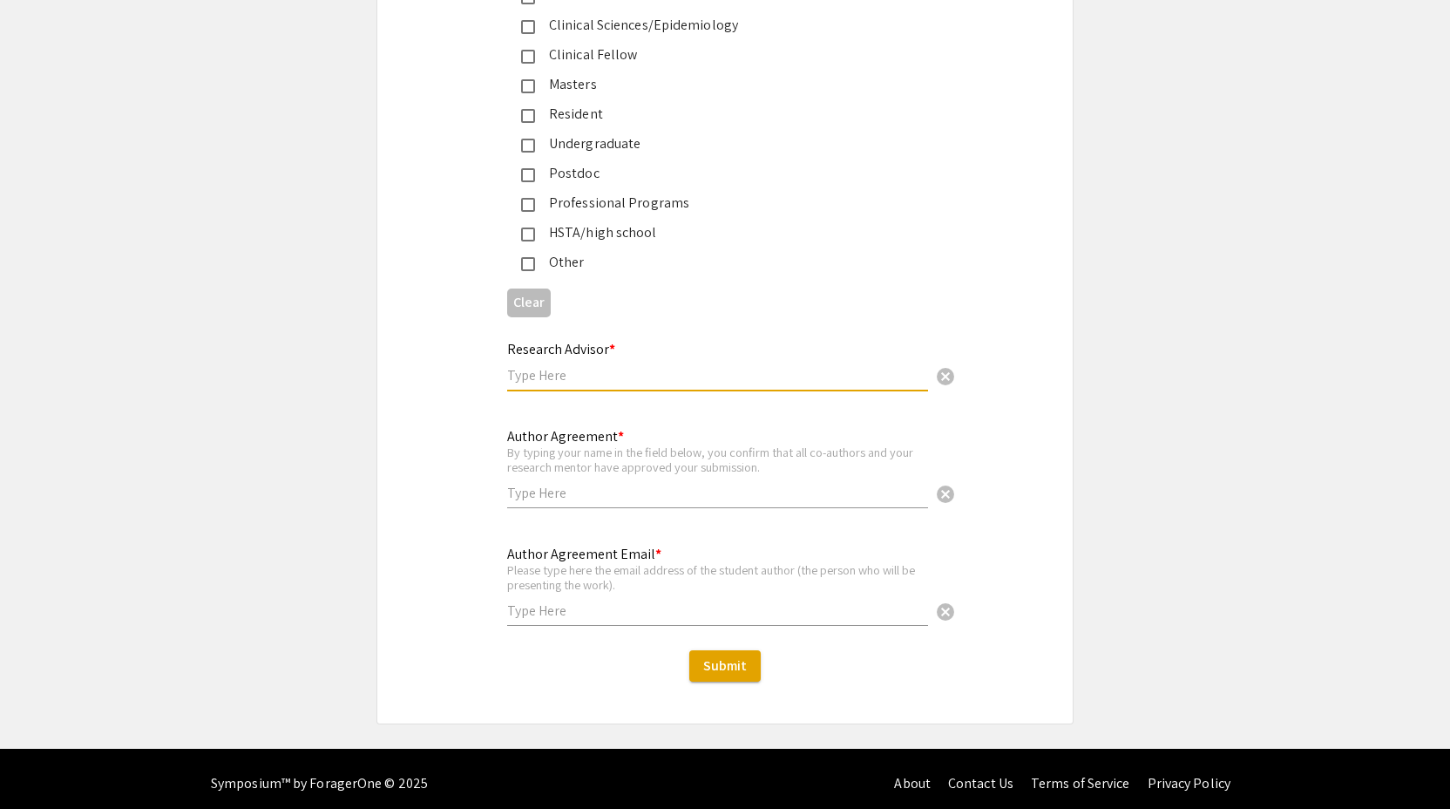
click at [638, 366] on input "text" at bounding box center [717, 375] width 421 height 18
type input "m"
type input "[PERSON_NAME]"
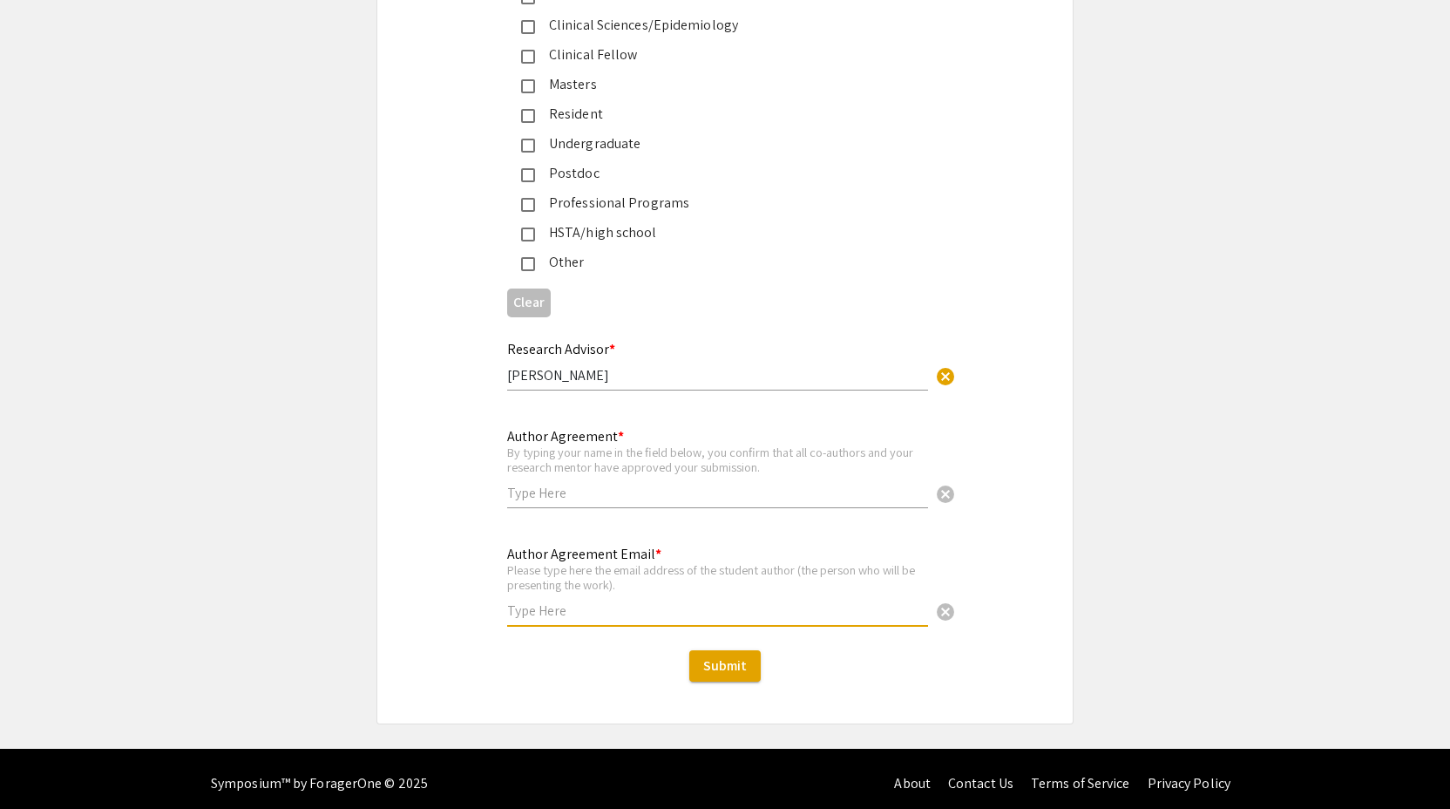
click at [552, 607] on input "text" at bounding box center [717, 610] width 421 height 18
type input "[EMAIL_ADDRESS][DOMAIN_NAME]"
type input "[PERSON_NAME]"
click at [459, 532] on div "Author Agreement Email * Please type here the email address of the student auth…" at bounding box center [724, 591] width 695 height 118
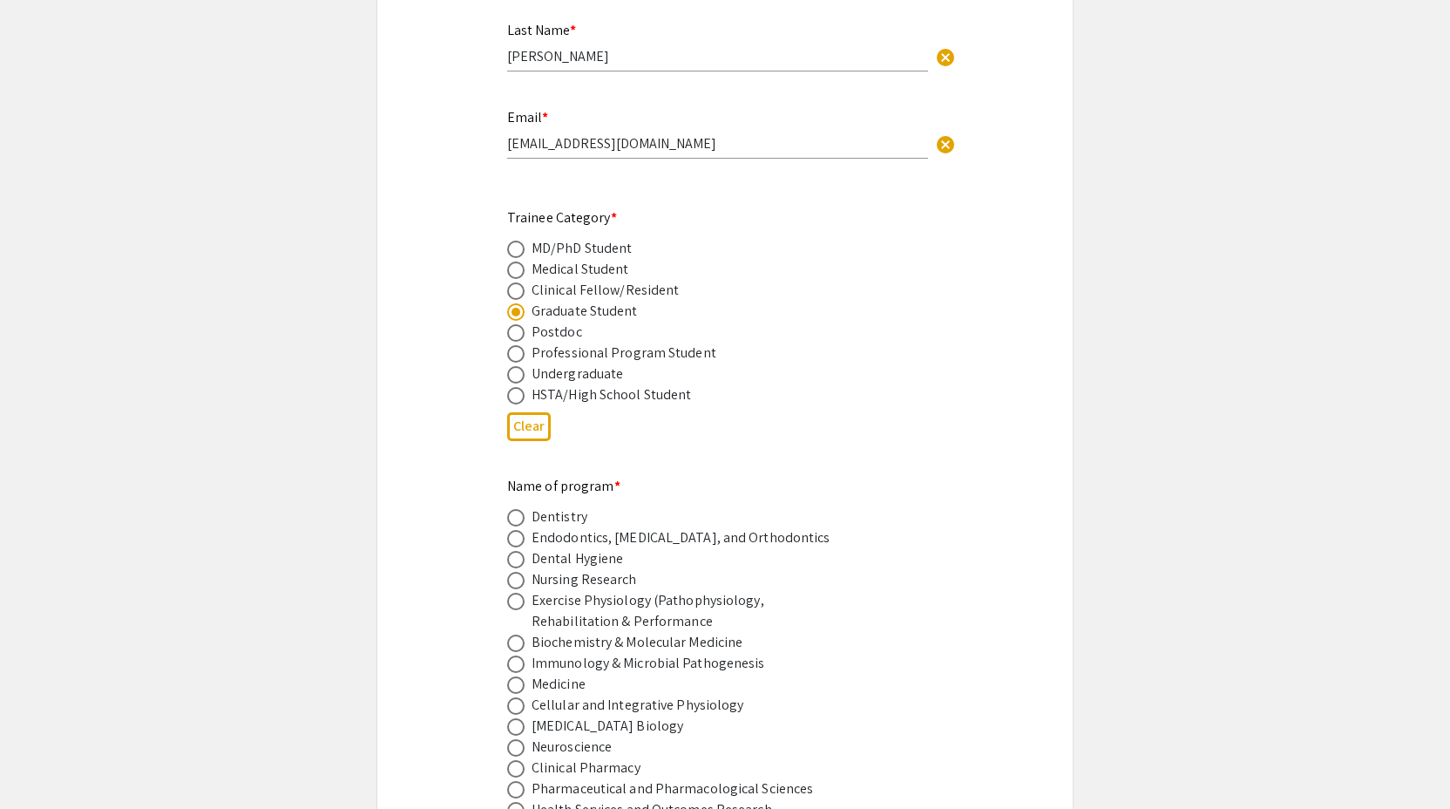
scroll to position [674, 0]
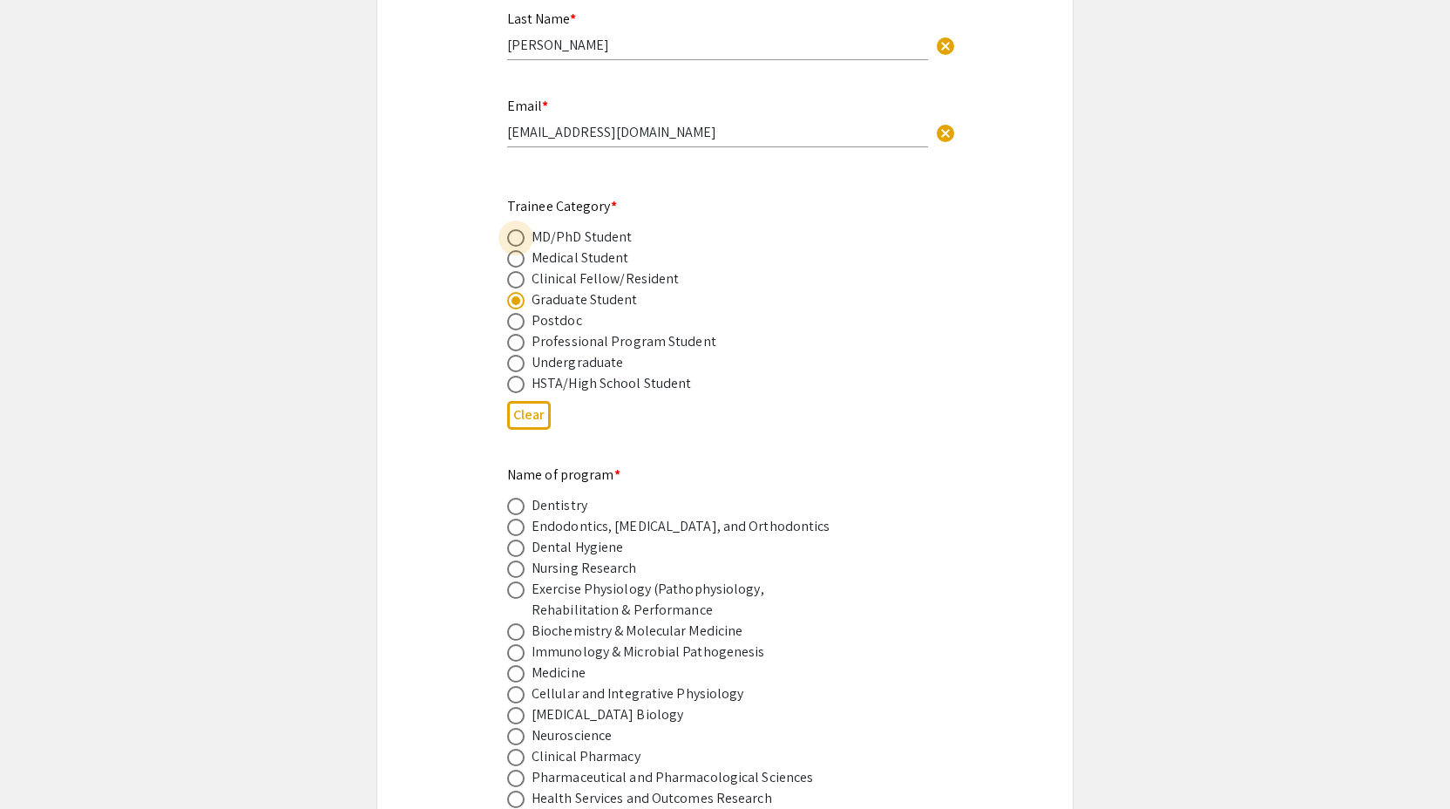
click at [516, 229] on span at bounding box center [515, 237] width 17 height 17
click at [516, 229] on input "radio" at bounding box center [515, 237] width 17 height 17
radio input "true"
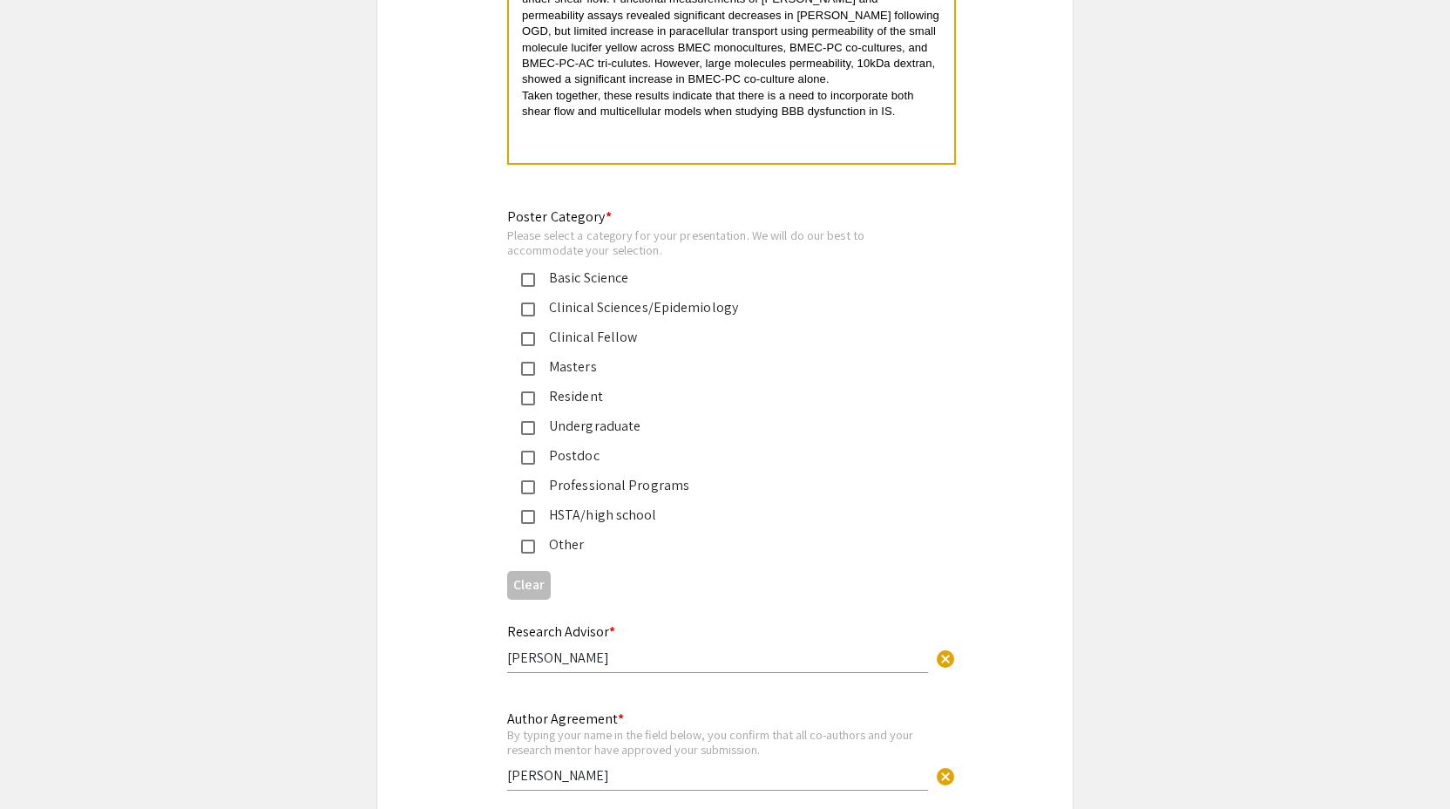
scroll to position [3921, 0]
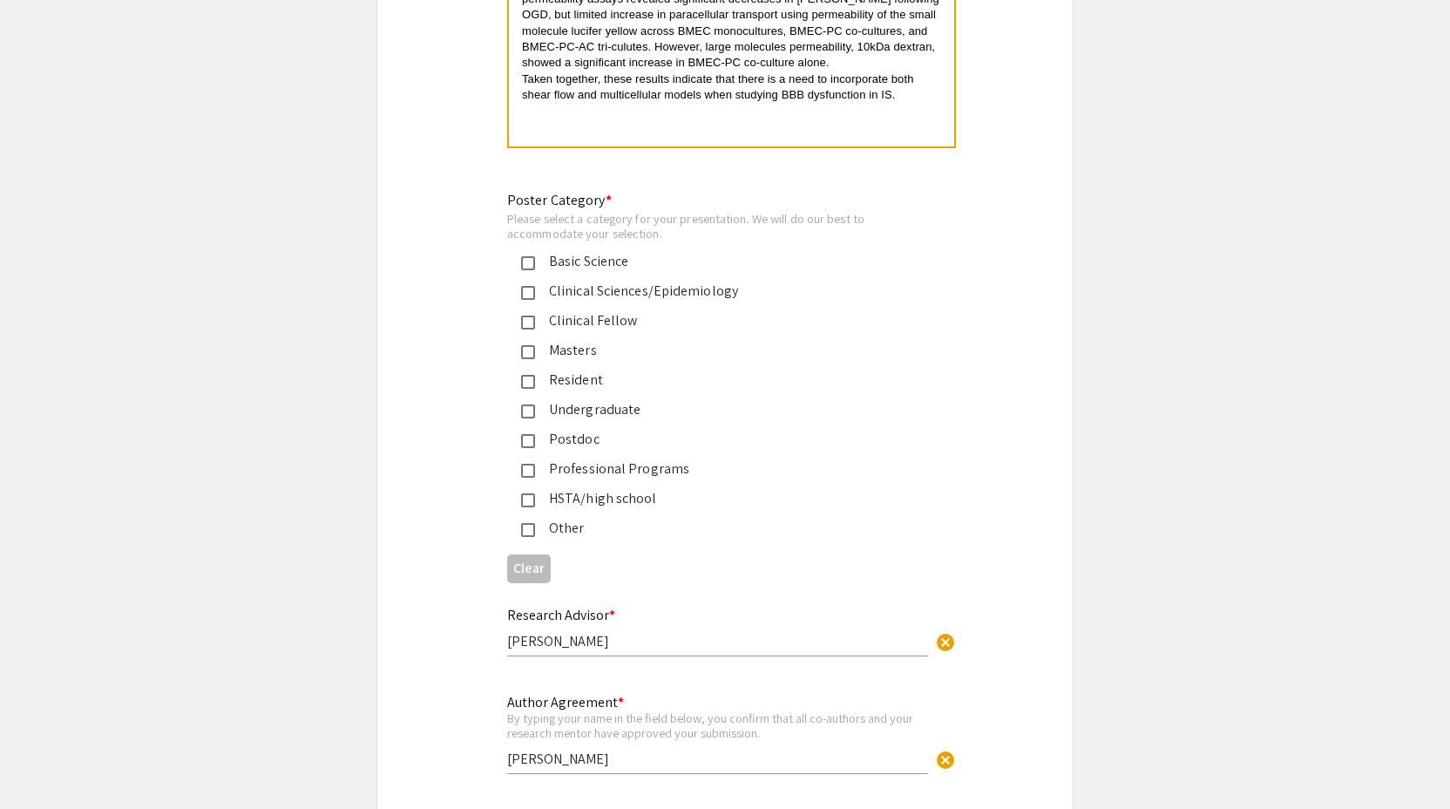
click at [590, 518] on div "Other" at bounding box center [718, 528] width 366 height 21
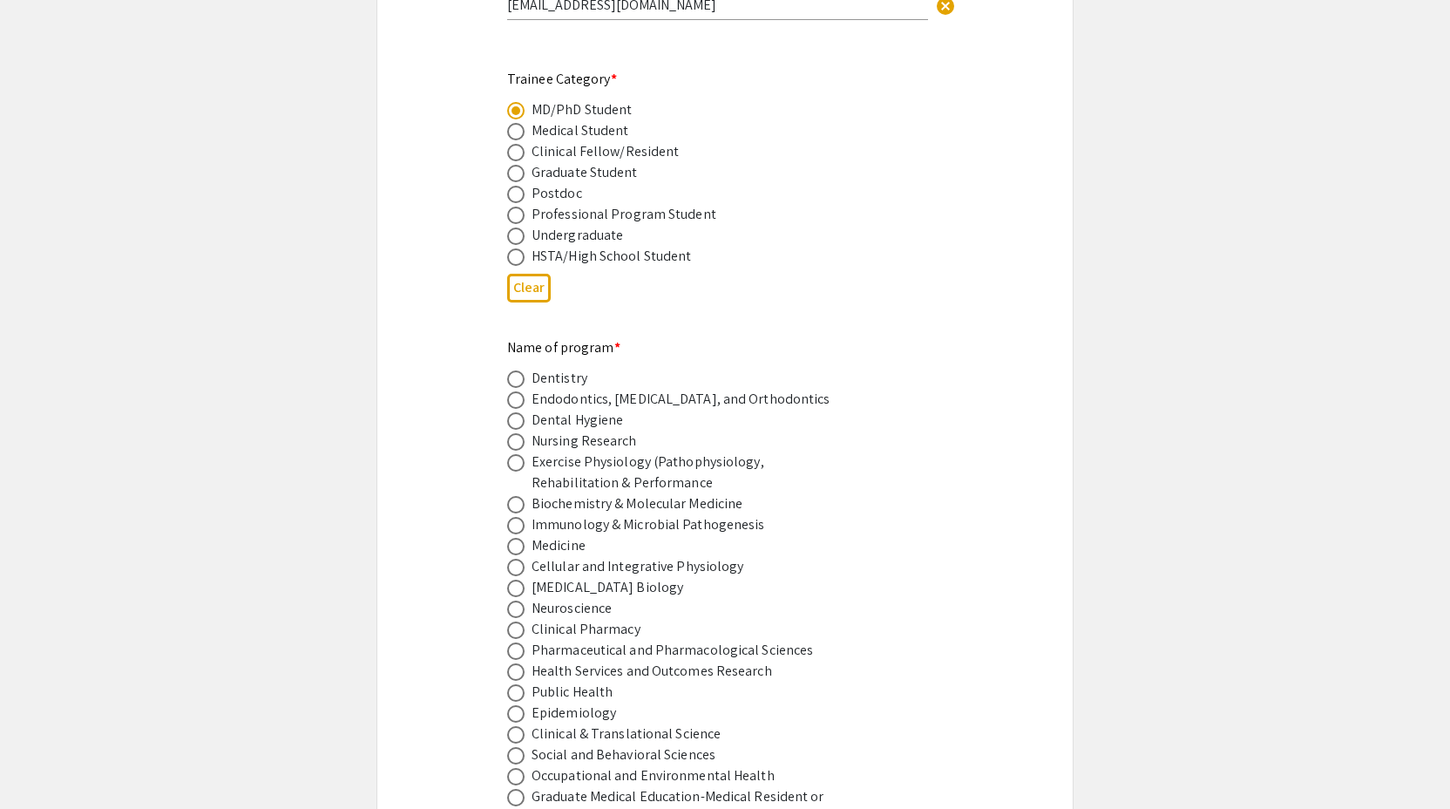
scroll to position [0, 0]
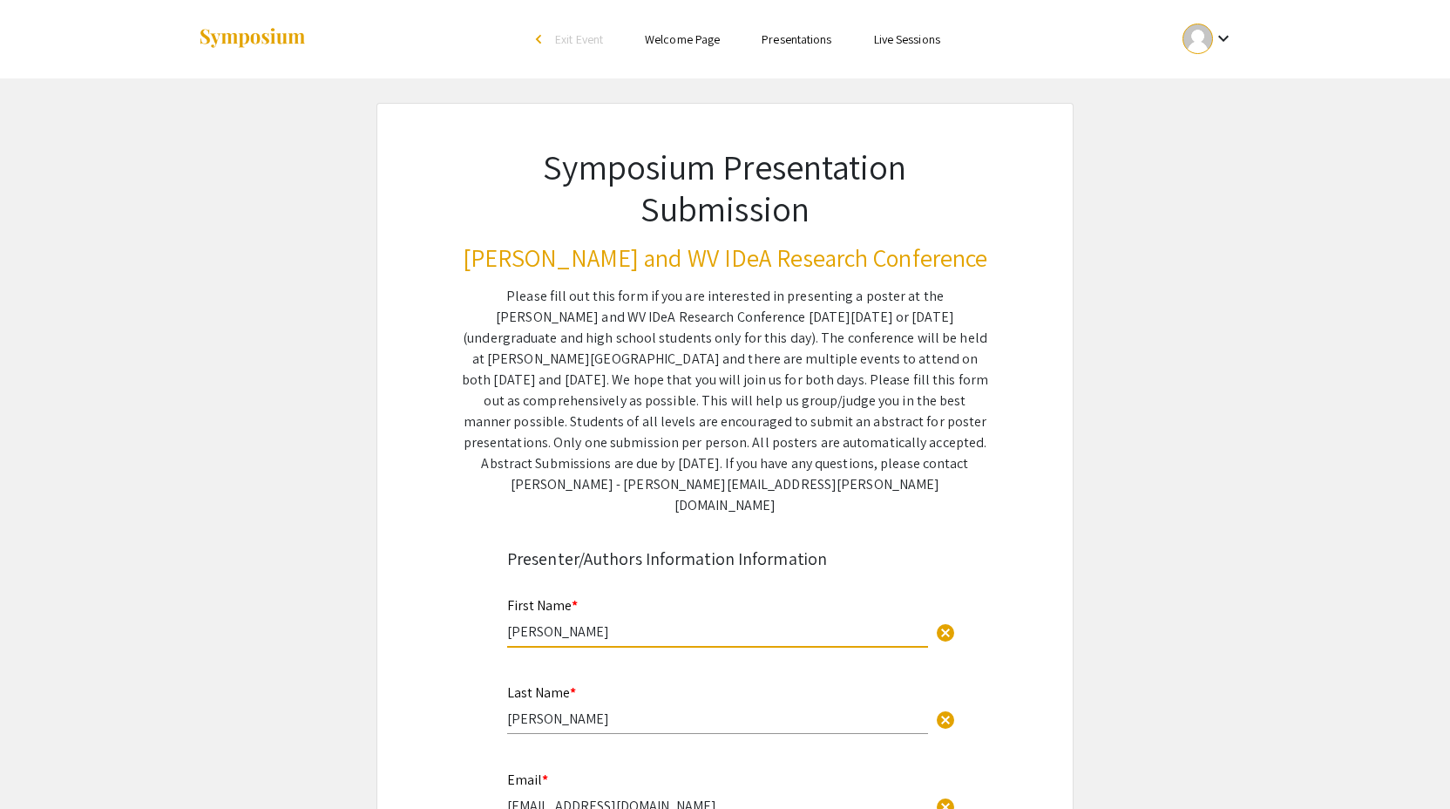
click at [448, 454] on div "Symposium Presentation Submission [PERSON_NAME] and WV IDeA Research Conference…" at bounding box center [725, 310] width 610 height 413
